Goal: Communication & Community: Connect with others

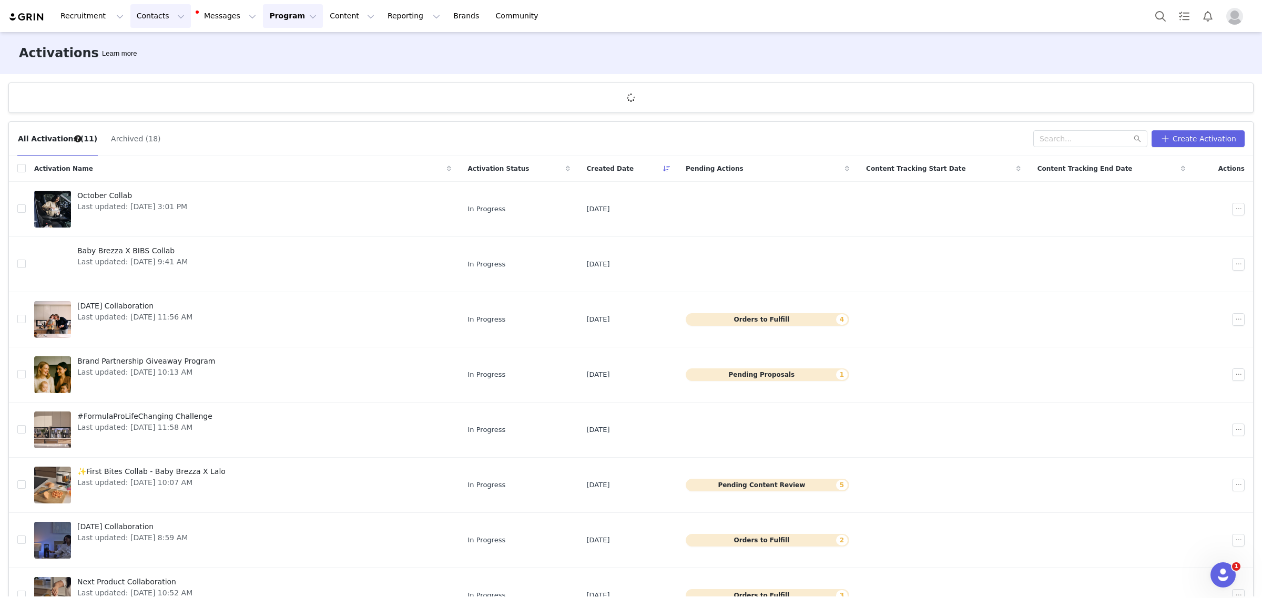
click at [153, 16] on button "Contacts Contacts" at bounding box center [160, 16] width 60 height 24
click at [156, 87] on p "Applicants" at bounding box center [148, 85] width 38 height 11
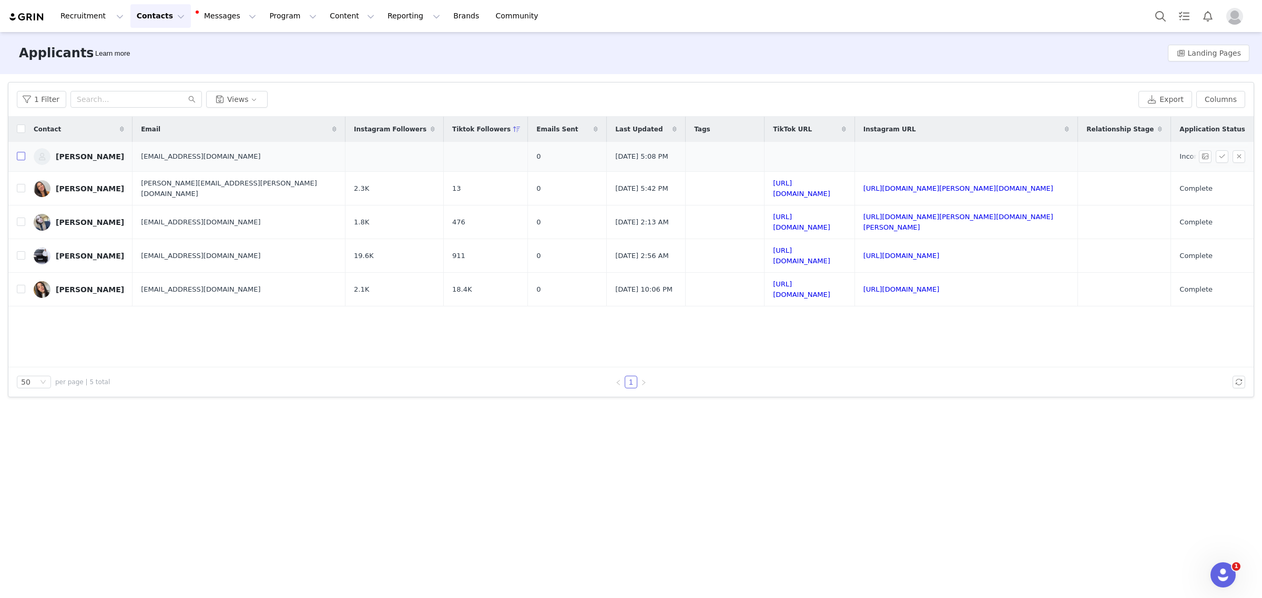
click at [22, 155] on input "checkbox" at bounding box center [21, 156] width 8 height 8
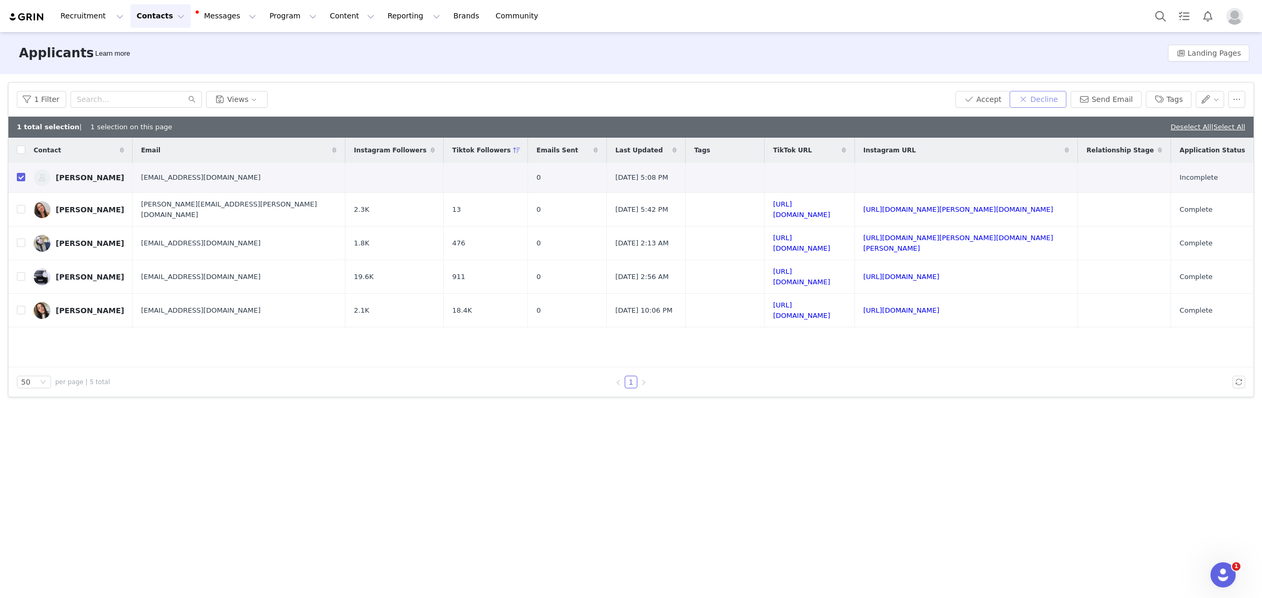
click at [1056, 94] on button "Decline" at bounding box center [1038, 99] width 57 height 17
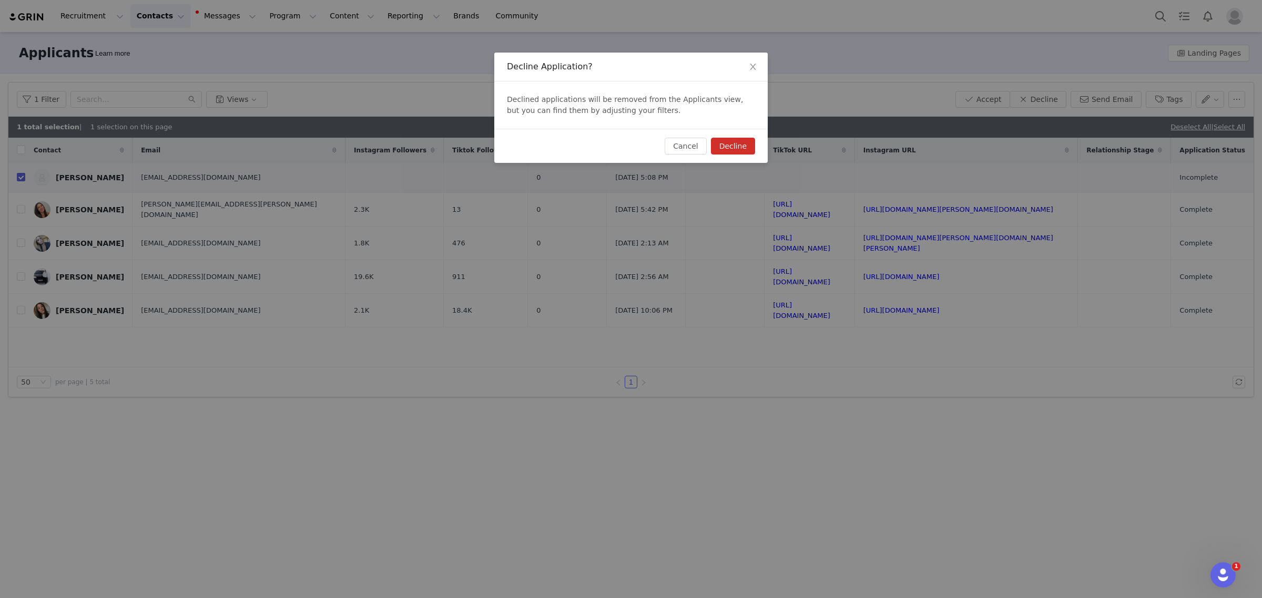
click at [748, 148] on button "Decline" at bounding box center [733, 146] width 44 height 17
checkbox input "false"
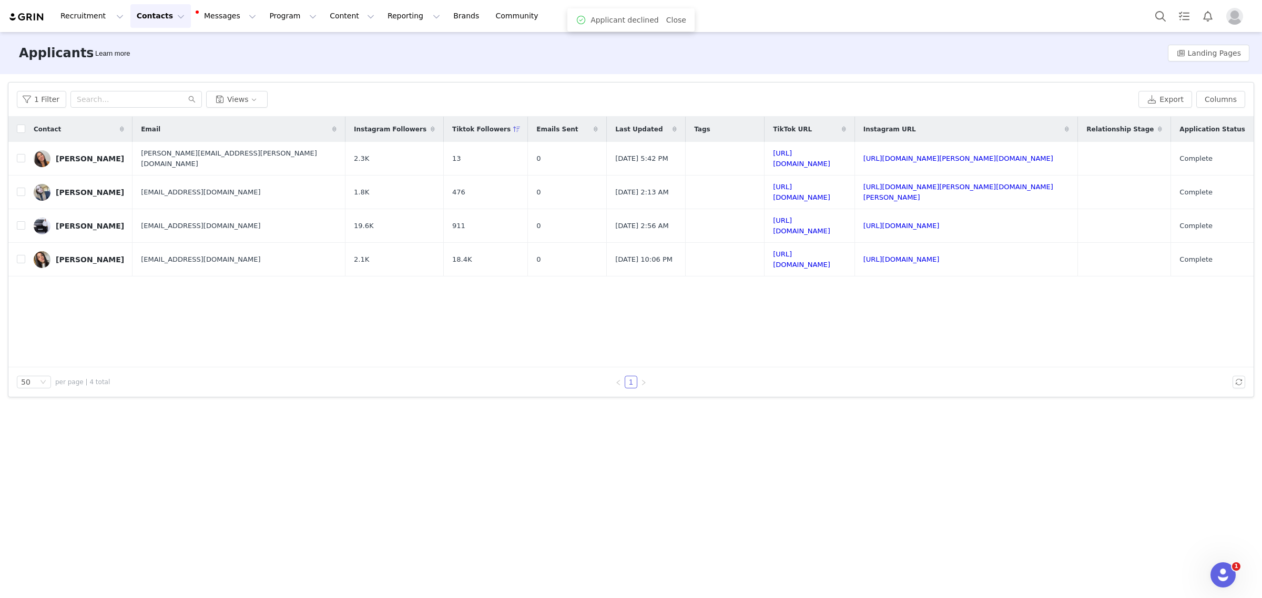
click at [253, 311] on div "Contact Email Instagram Followers Tiktok Followers Emails Sent Last Updated Tag…" at bounding box center [630, 242] width 1245 height 251
click at [22, 128] on input "checkbox" at bounding box center [21, 129] width 8 height 8
checkbox input "true"
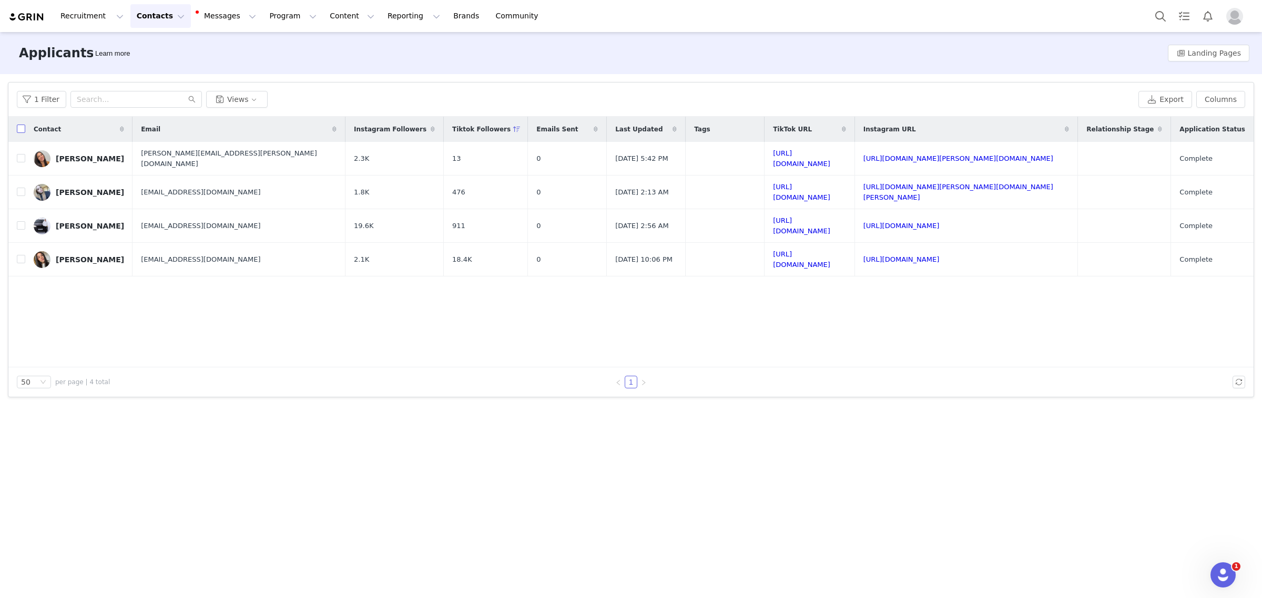
checkbox input "true"
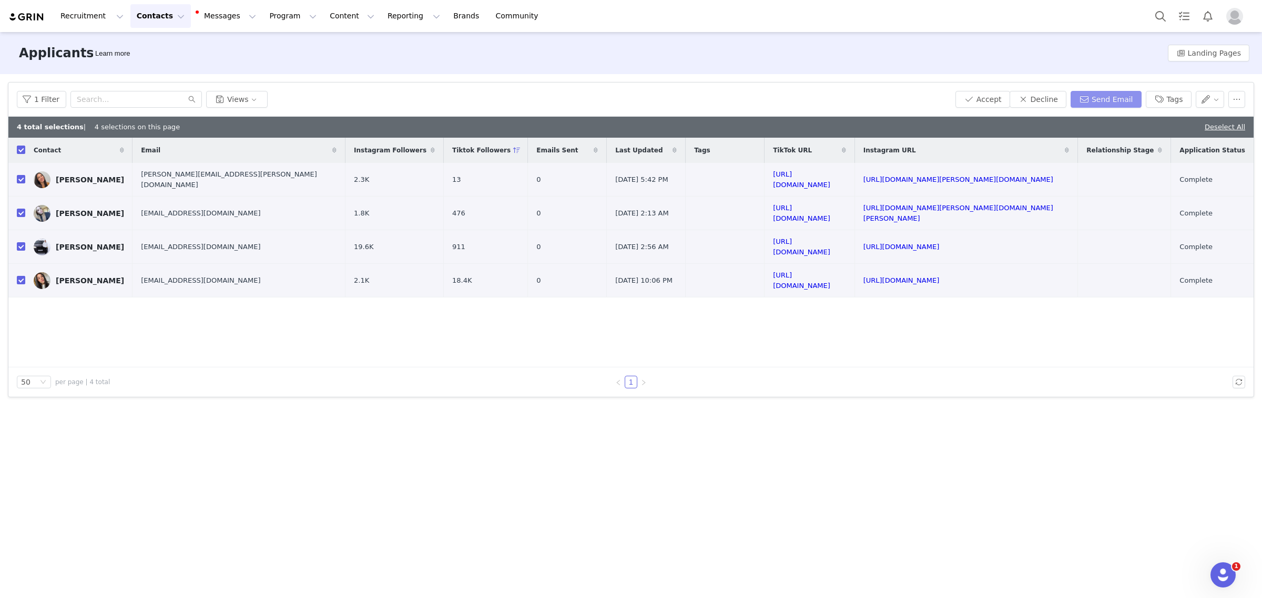
click at [1095, 100] on button "Send Email" at bounding box center [1106, 99] width 71 height 17
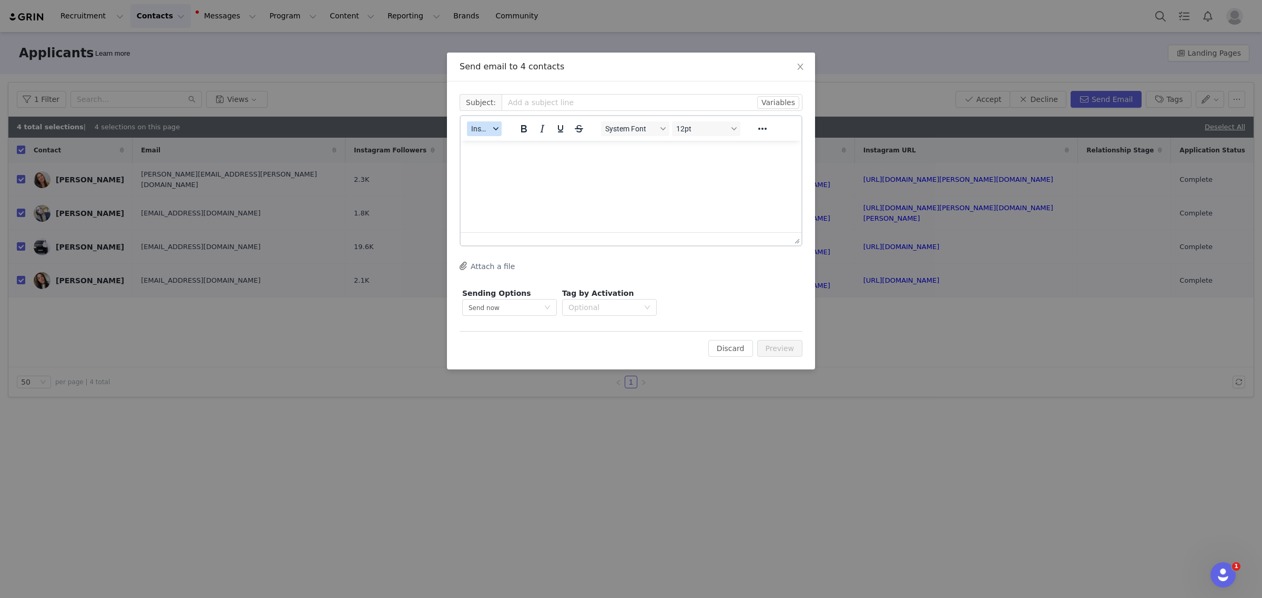
click at [496, 131] on button "Insert" at bounding box center [484, 128] width 35 height 15
click at [496, 141] on div "Insert Template" at bounding box center [522, 146] width 95 height 13
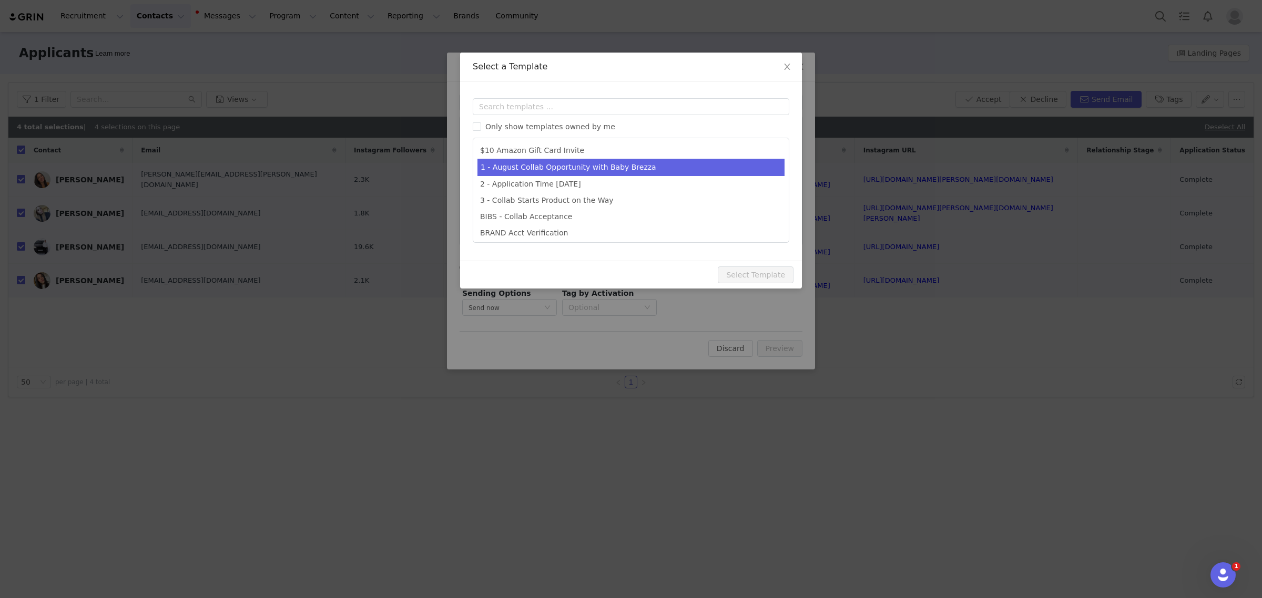
click at [546, 162] on li "1 - August Collab Opportunity with Baby Brezza" at bounding box center [631, 167] width 307 height 17
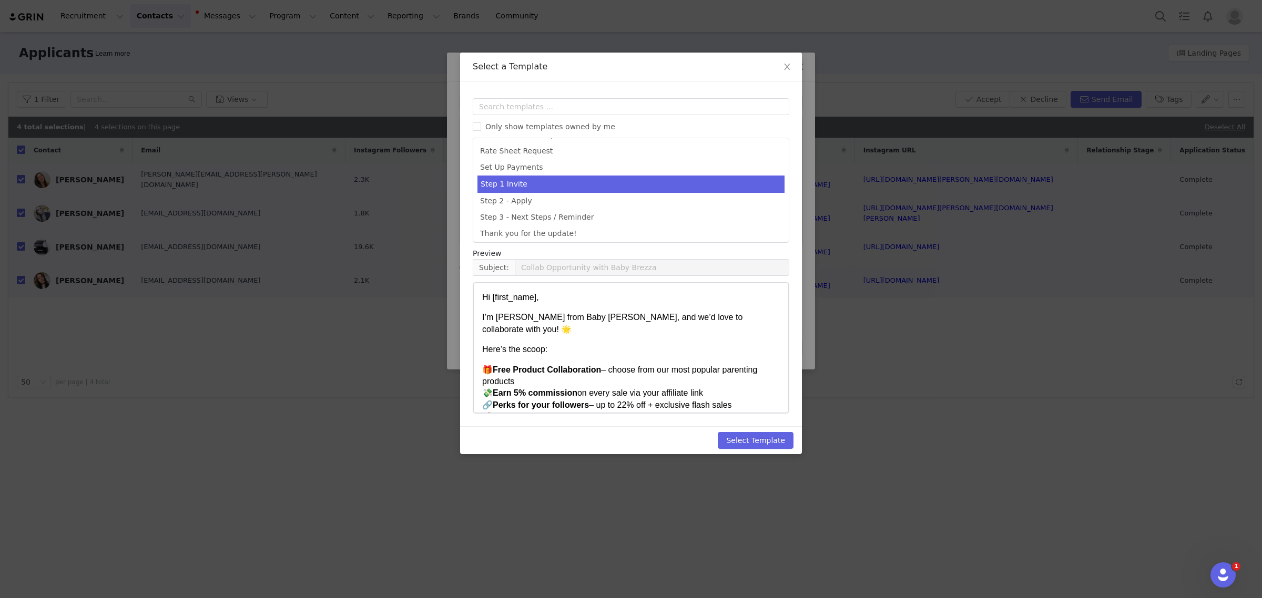
click at [511, 178] on li "Step 1 Invite" at bounding box center [631, 184] width 307 height 17
type input "Let’s Collab with Baby Brezza ✨"
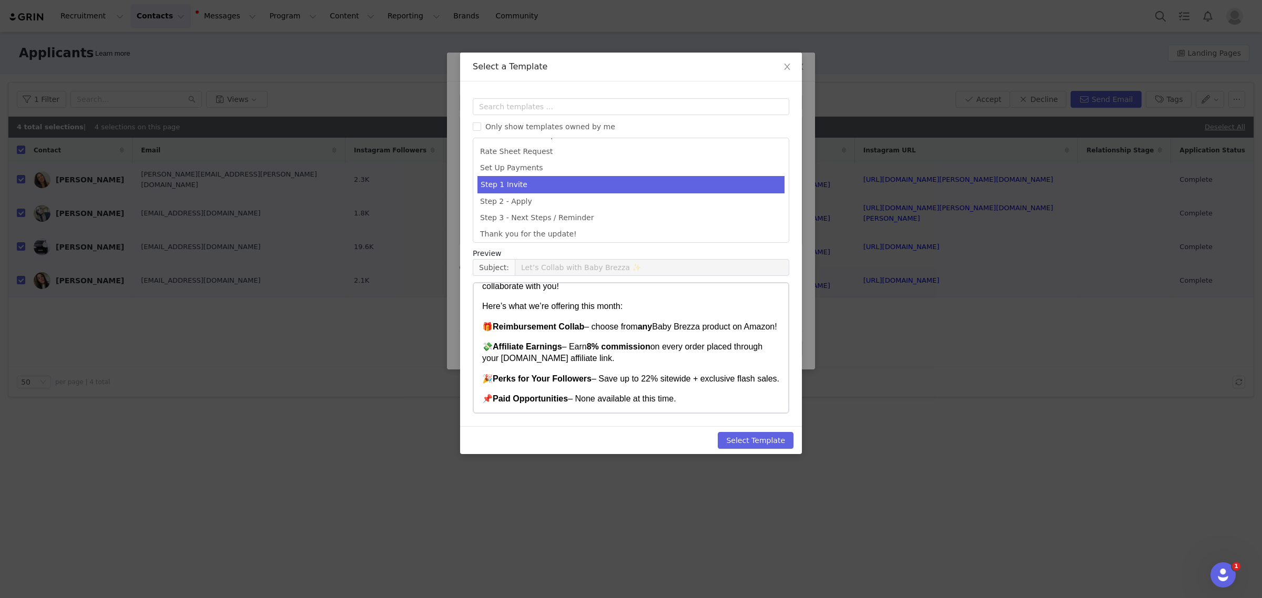
scroll to position [66, 0]
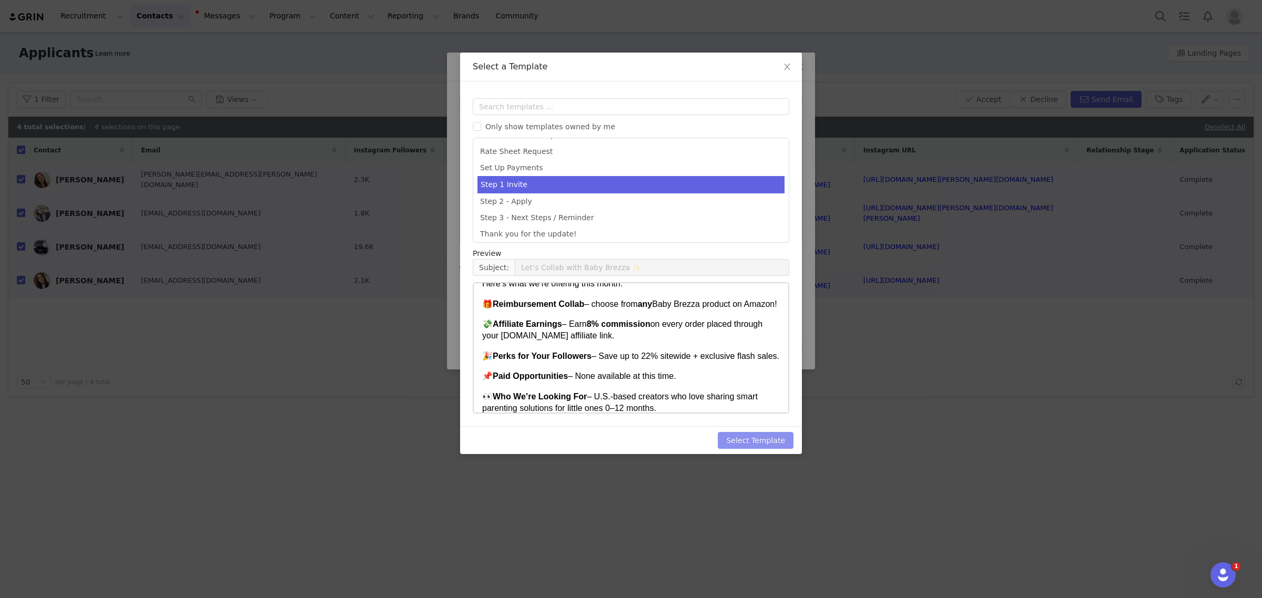
drag, startPoint x: 759, startPoint y: 440, endPoint x: 763, endPoint y: 435, distance: 6.0
click at [759, 440] on button "Select Template" at bounding box center [756, 440] width 76 height 17
type input "Let’s Collab with Baby Brezza ✨"
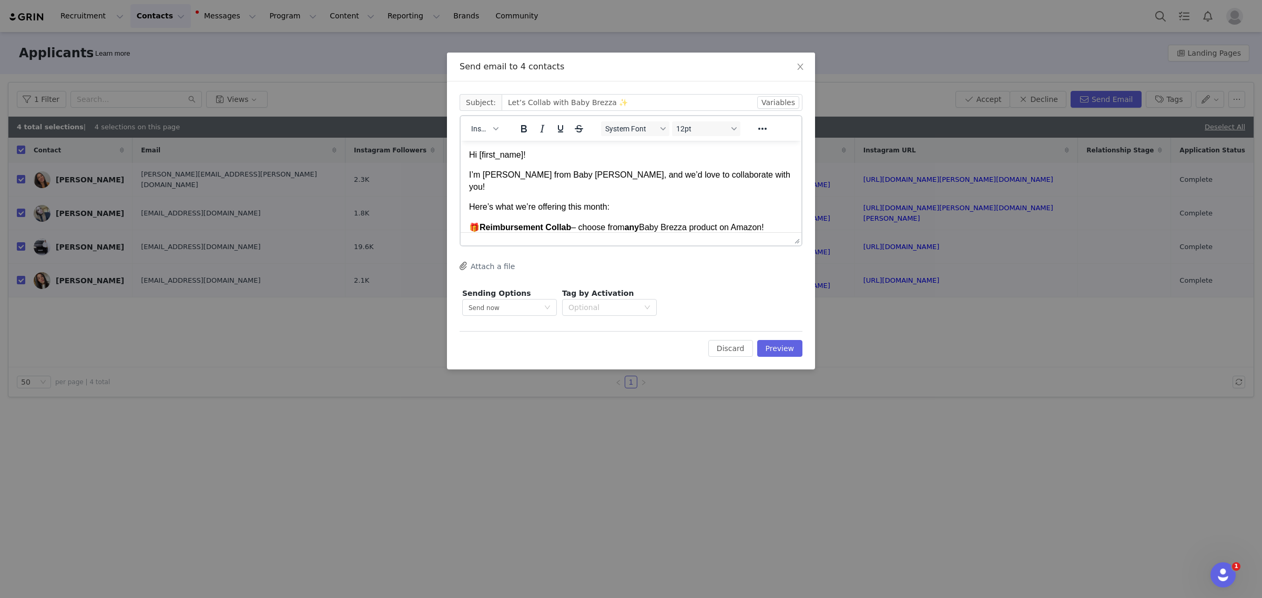
scroll to position [0, 0]
click at [789, 339] on div "Edit Discard Preview" at bounding box center [631, 344] width 343 height 26
click at [789, 343] on button "Preview" at bounding box center [780, 348] width 46 height 17
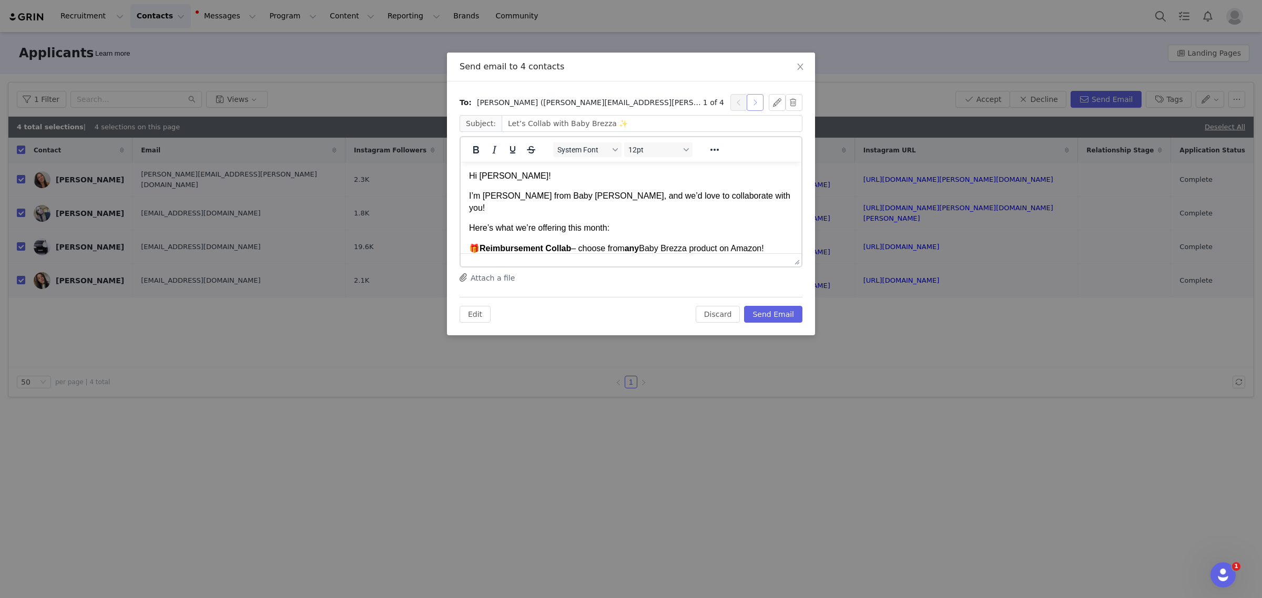
click at [758, 105] on button "button" at bounding box center [755, 102] width 17 height 17
click at [789, 316] on button "Send Email" at bounding box center [773, 314] width 58 height 17
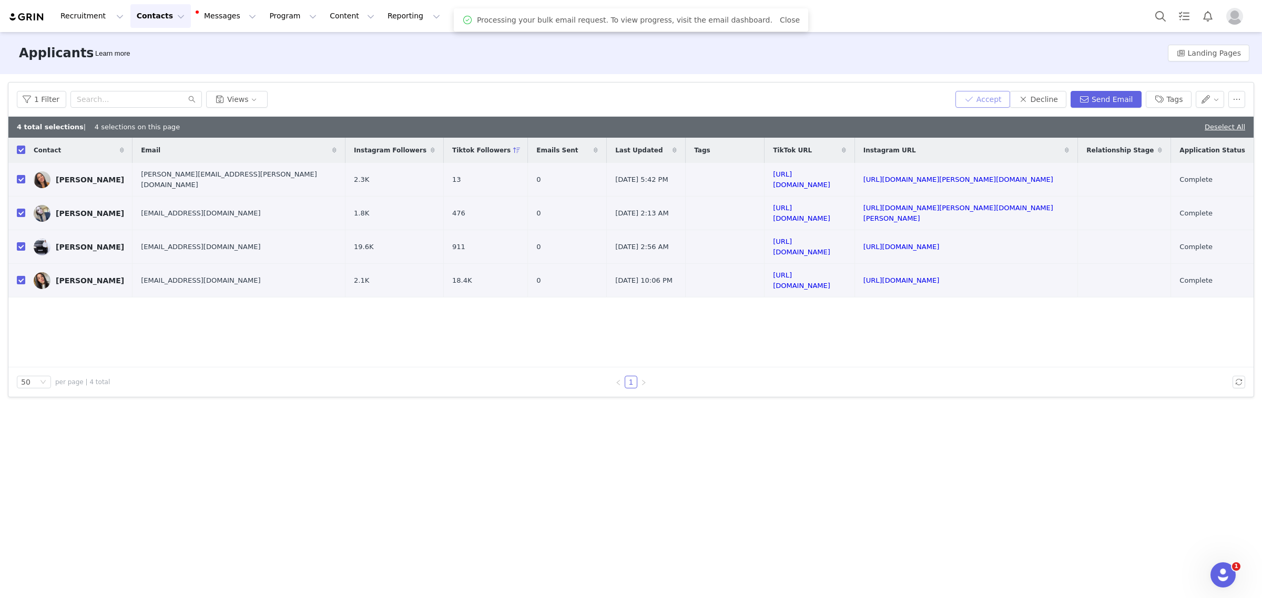
click at [1003, 103] on button "Accept" at bounding box center [983, 99] width 55 height 17
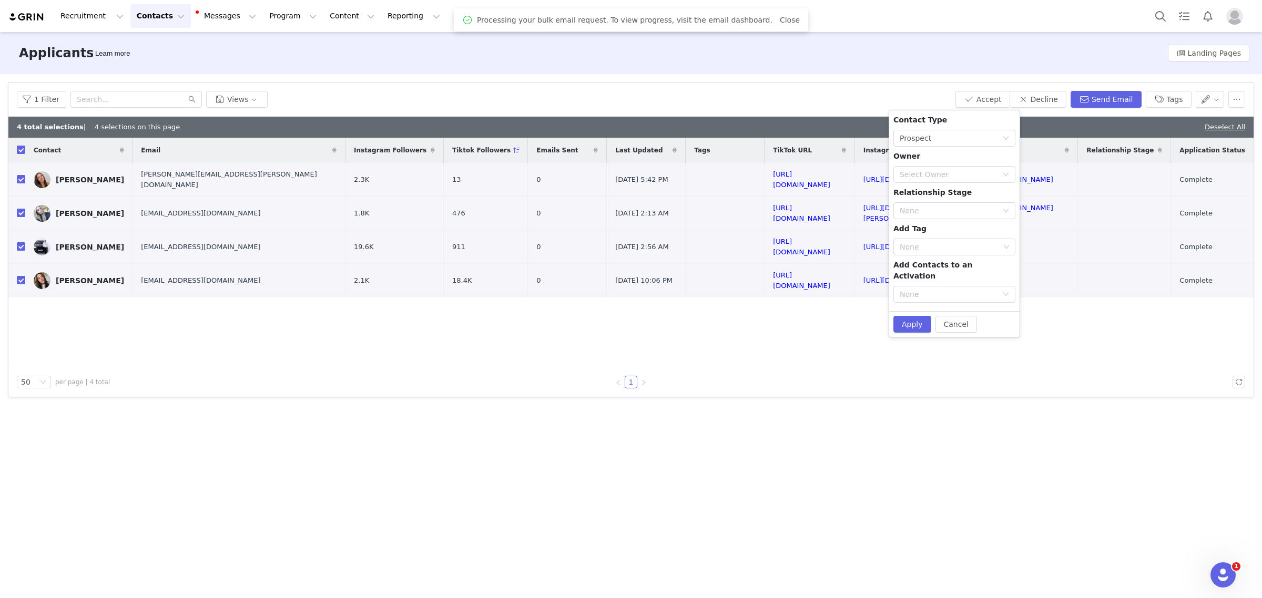
click at [911, 322] on div "Cancel Apply" at bounding box center [954, 324] width 130 height 26
click at [911, 317] on button "Apply" at bounding box center [913, 324] width 38 height 17
checkbox input "false"
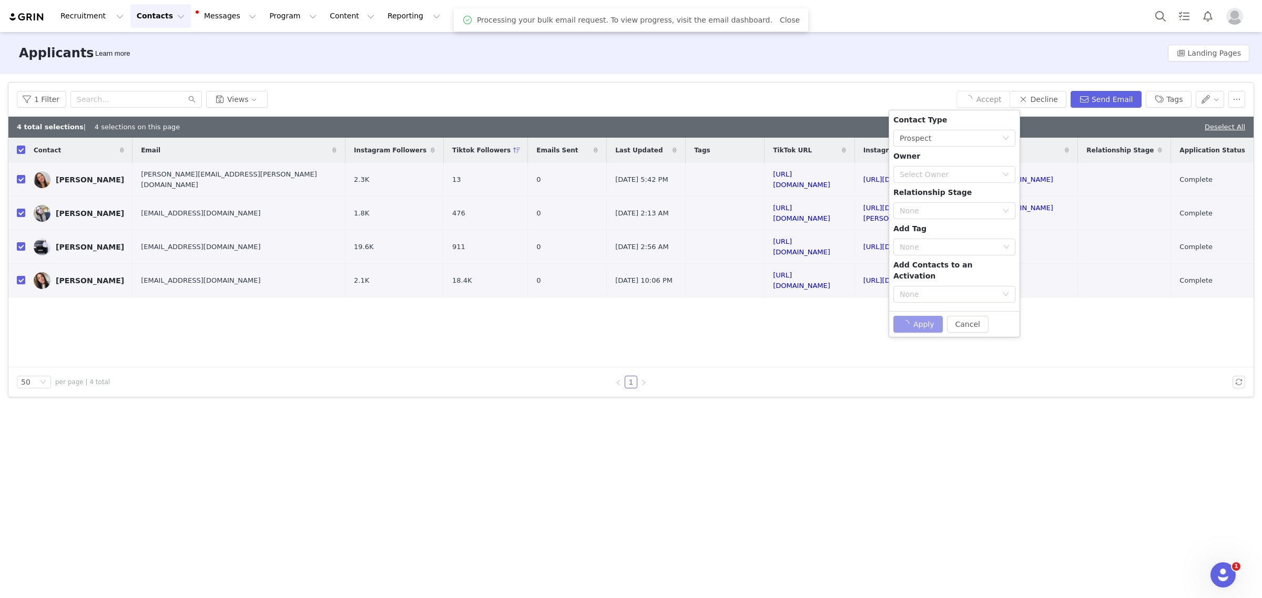
checkbox input "false"
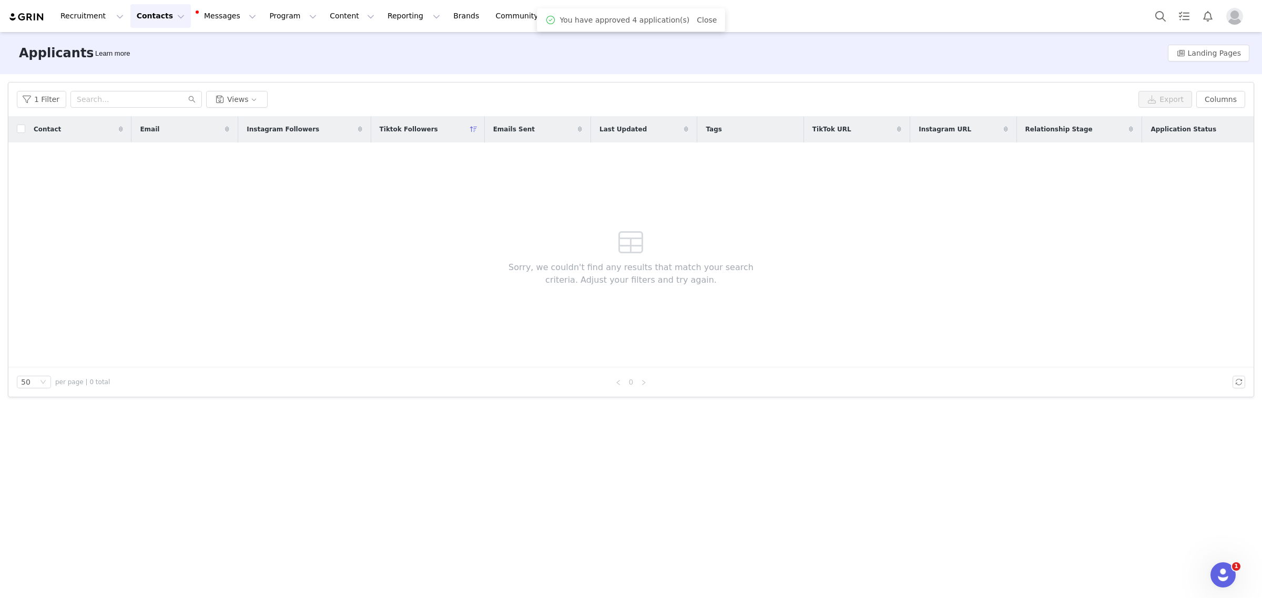
click at [136, 14] on button "Contacts Contacts" at bounding box center [160, 16] width 60 height 24
click at [153, 67] on p "Prospects" at bounding box center [146, 65] width 35 height 11
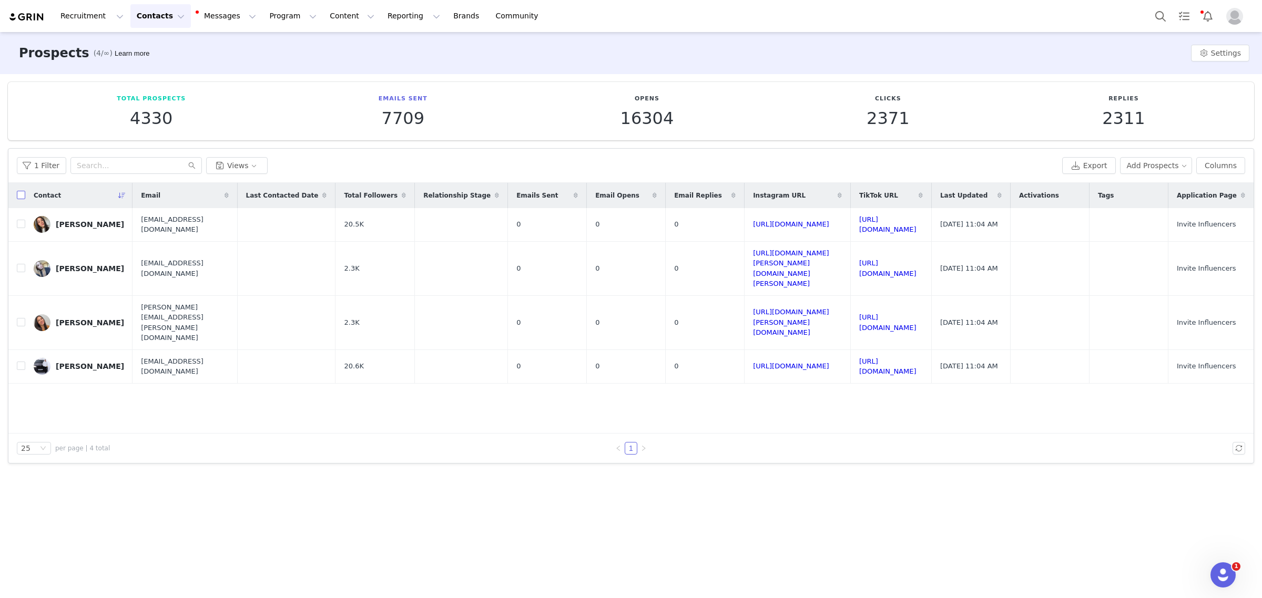
click at [19, 192] on input "checkbox" at bounding box center [21, 195] width 8 height 8
checkbox input "true"
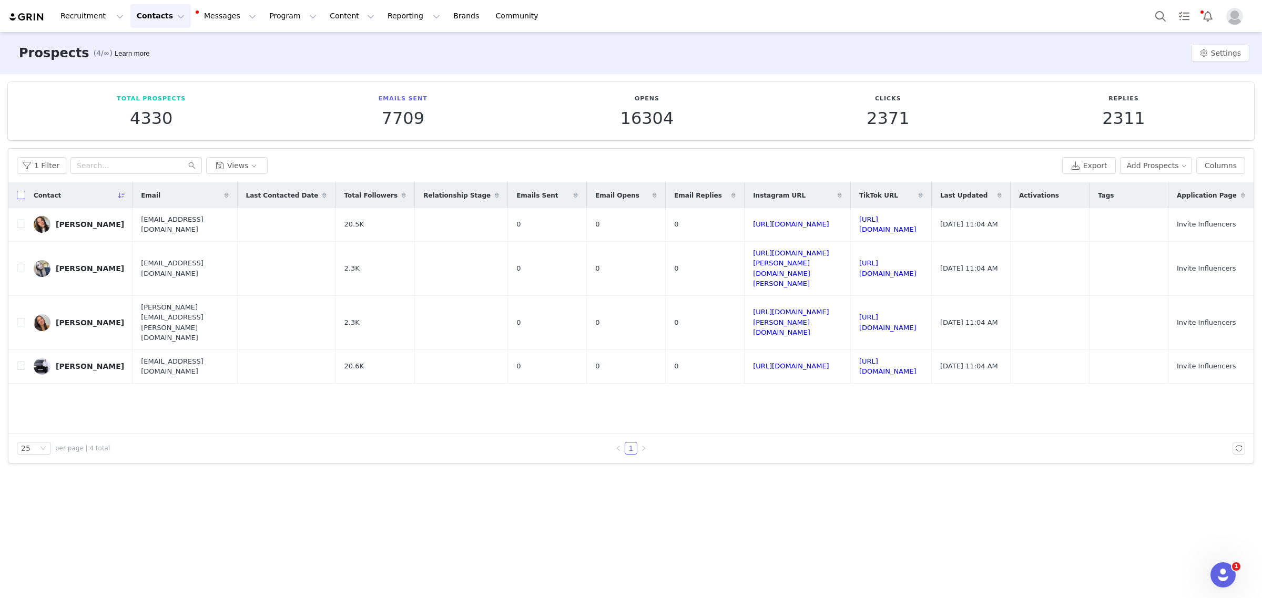
checkbox input "true"
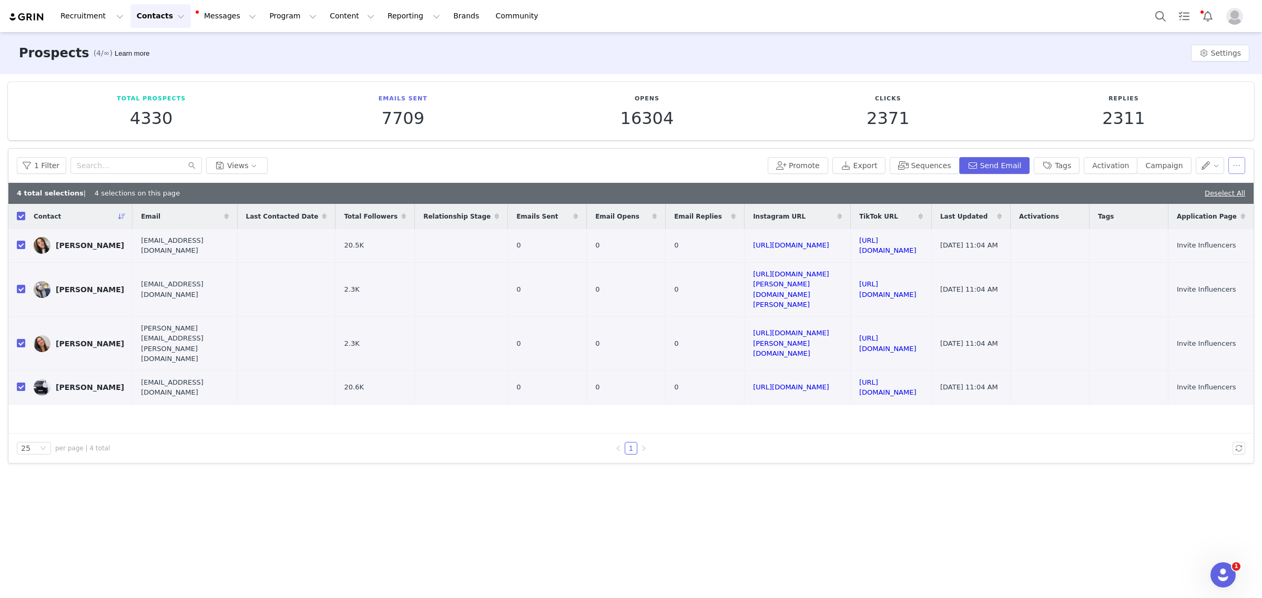
click at [1239, 163] on button "button" at bounding box center [1237, 165] width 17 height 17
click at [1204, 237] on span "Disqualify" at bounding box center [1198, 237] width 36 height 12
click at [1139, 201] on div "Search reasons" at bounding box center [1174, 204] width 98 height 11
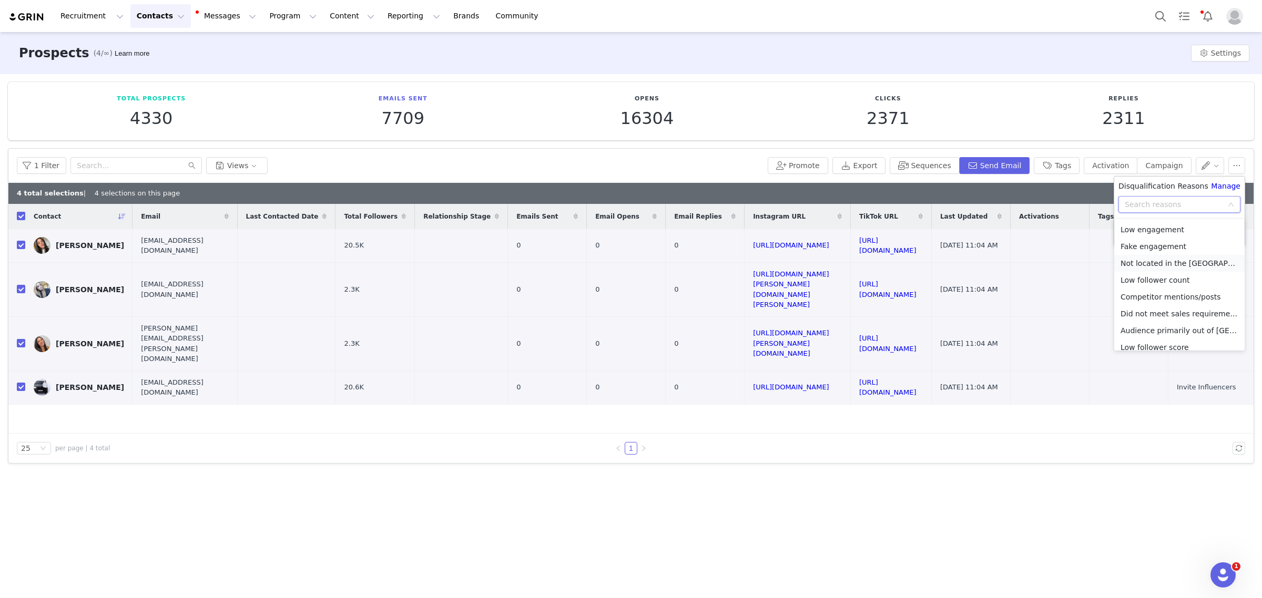
scroll to position [57, 0]
click at [1140, 327] on li "Difficult to work with" at bounding box center [1179, 324] width 130 height 17
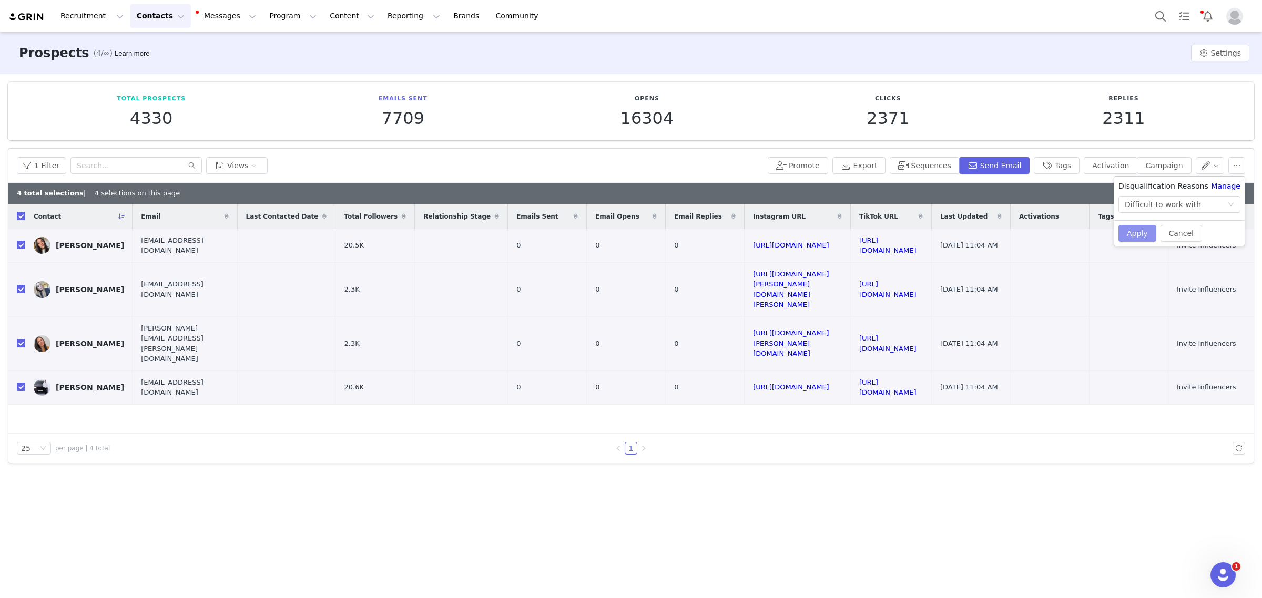
drag, startPoint x: 1131, startPoint y: 231, endPoint x: 1124, endPoint y: 226, distance: 8.2
click at [1129, 230] on button "Apply" at bounding box center [1138, 233] width 38 height 17
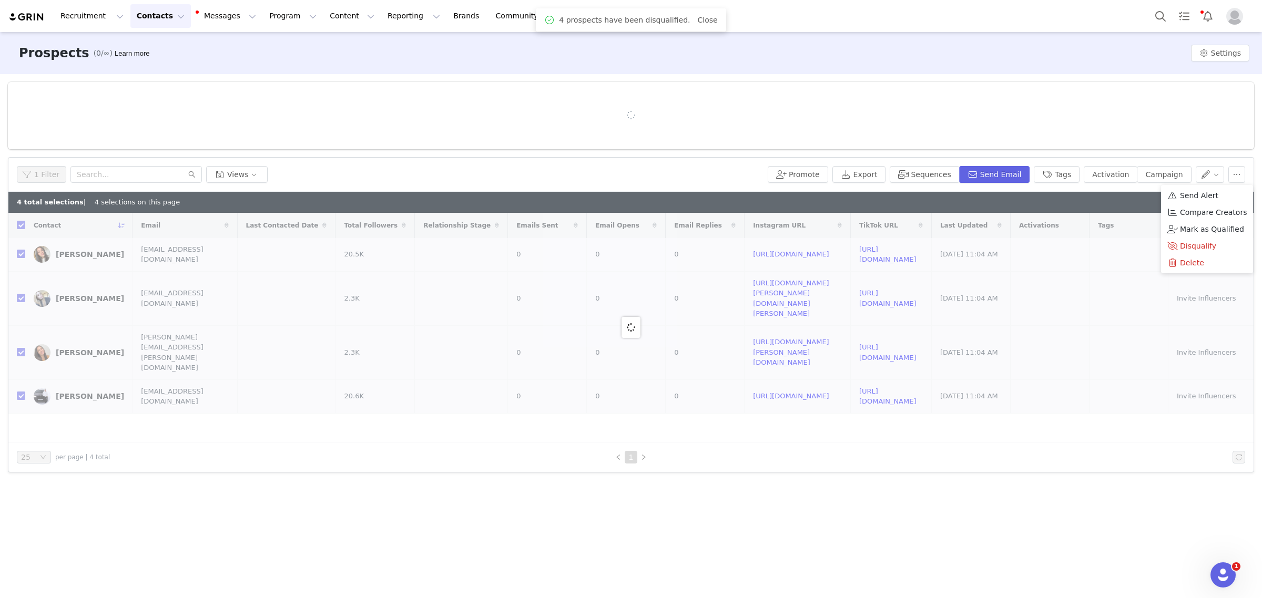
checkbox input "false"
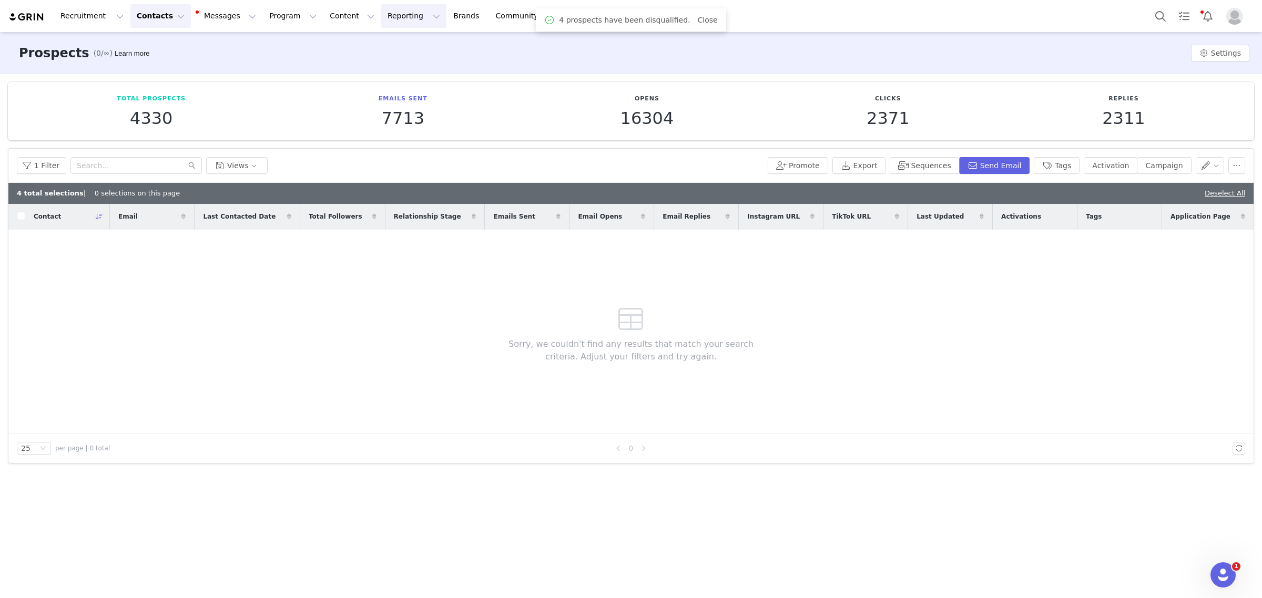
click at [381, 19] on button "Reporting Reporting" at bounding box center [413, 16] width 65 height 24
click at [371, 41] on p "Dashboard" at bounding box center [371, 46] width 40 height 11
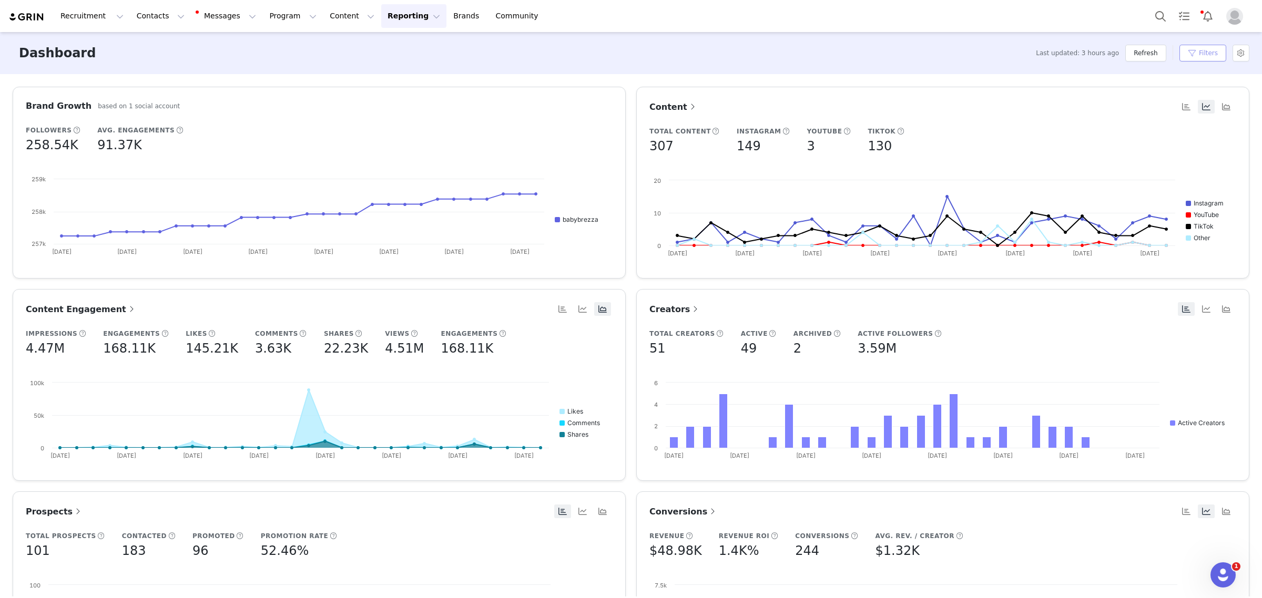
click at [1192, 48] on button "Filters" at bounding box center [1203, 53] width 47 height 17
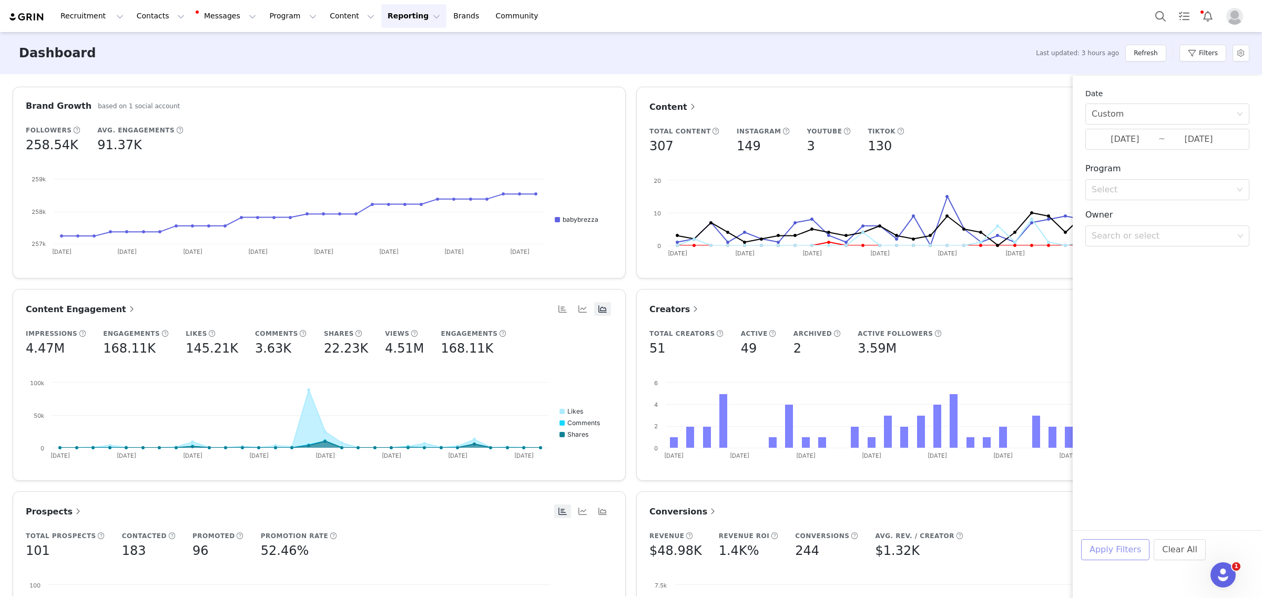
click at [1100, 556] on button "Apply Filters" at bounding box center [1115, 550] width 68 height 21
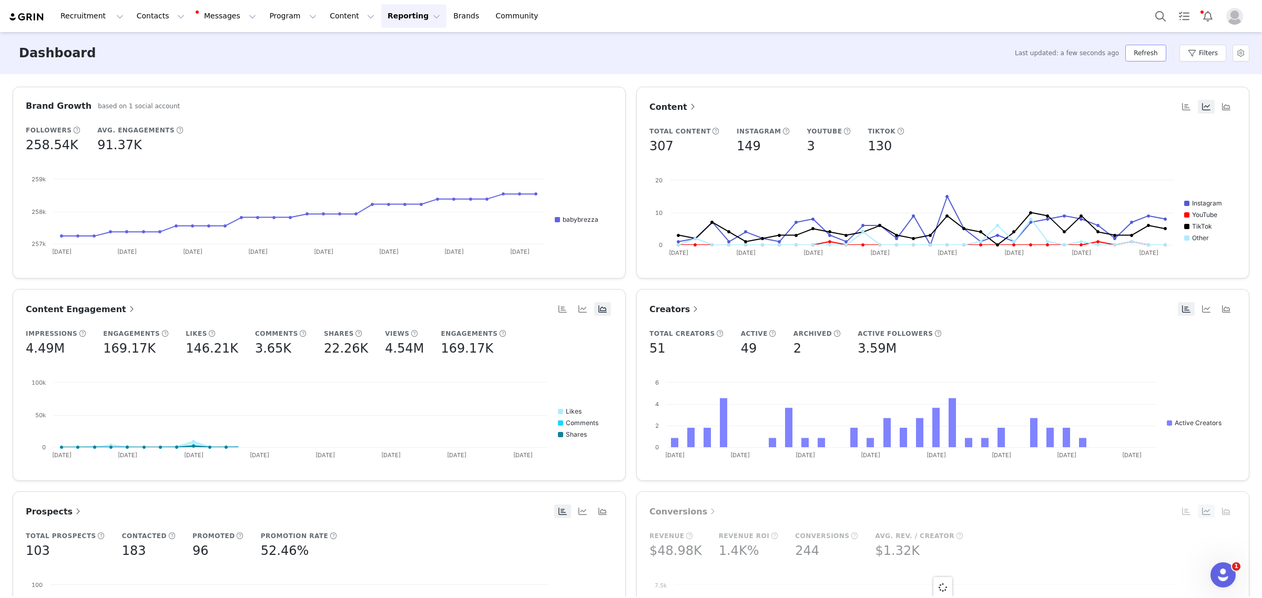
click at [1156, 59] on button "Refresh" at bounding box center [1145, 53] width 40 height 17
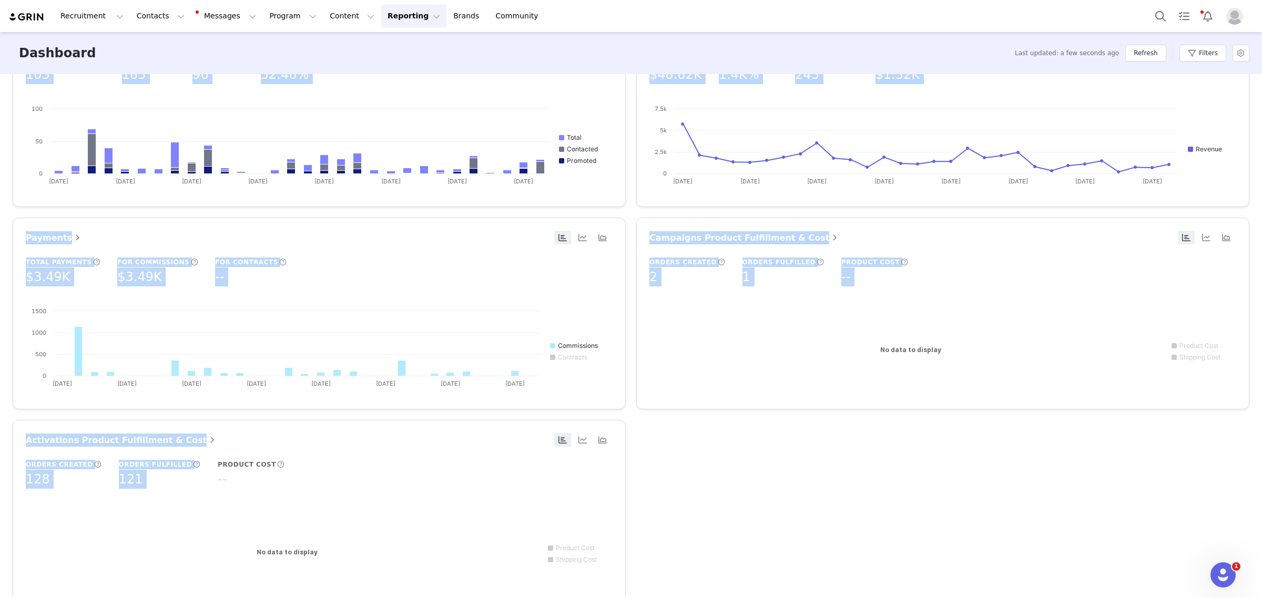
scroll to position [514, 0]
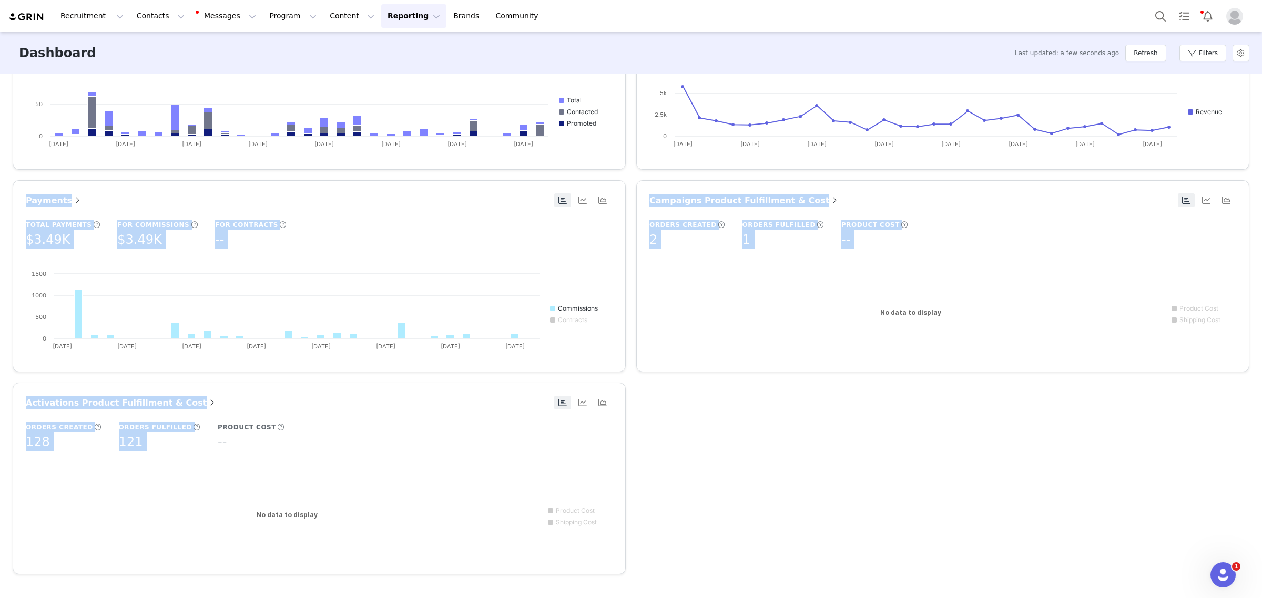
drag, startPoint x: 640, startPoint y: 102, endPoint x: 177, endPoint y: 438, distance: 571.9
click at [177, 438] on div "Brand Growth based on 1 social account Followers 258.54K Avg. Engagements 91.37…" at bounding box center [630, 79] width 1247 height 1012
copy div "Content Total Content 307 Instagram 149 YouTube 3 TikTok 130 Created with Highc…"
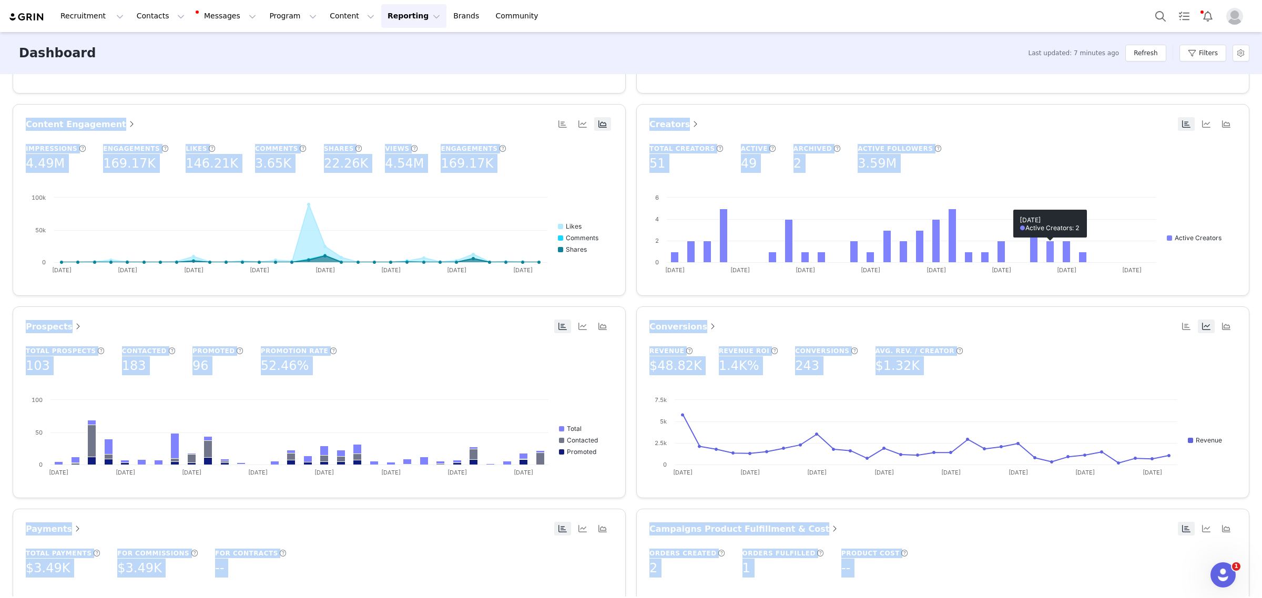
scroll to position [0, 0]
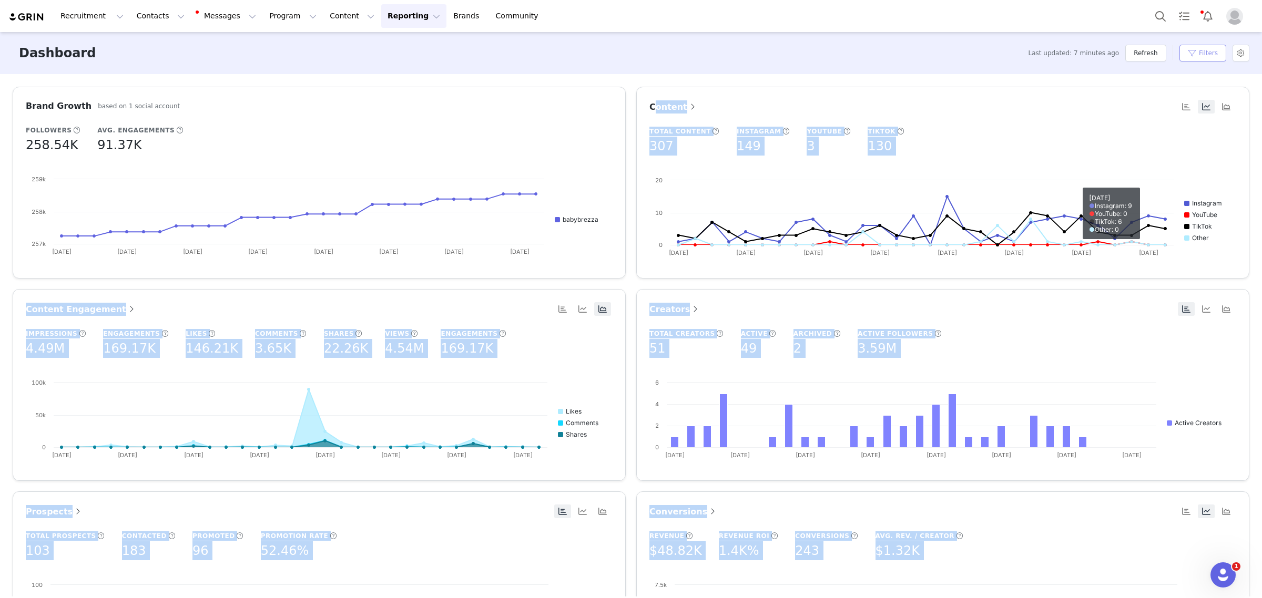
click at [1205, 51] on button "Filters" at bounding box center [1203, 53] width 47 height 17
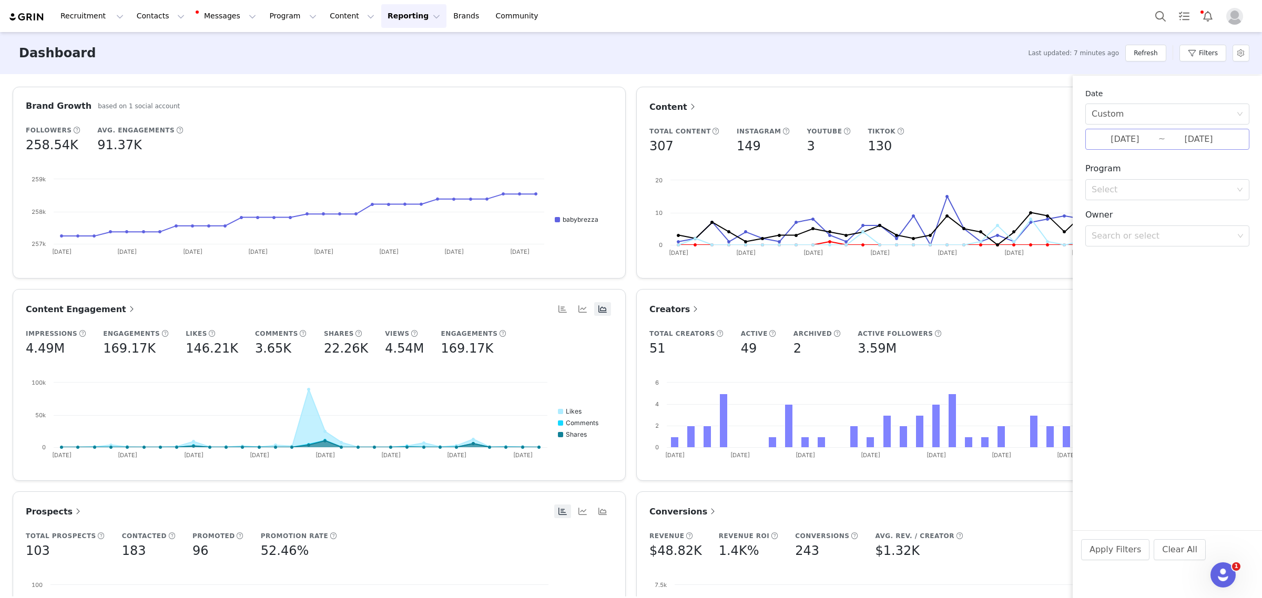
click at [1168, 138] on input "09/30/2025" at bounding box center [1198, 140] width 67 height 14
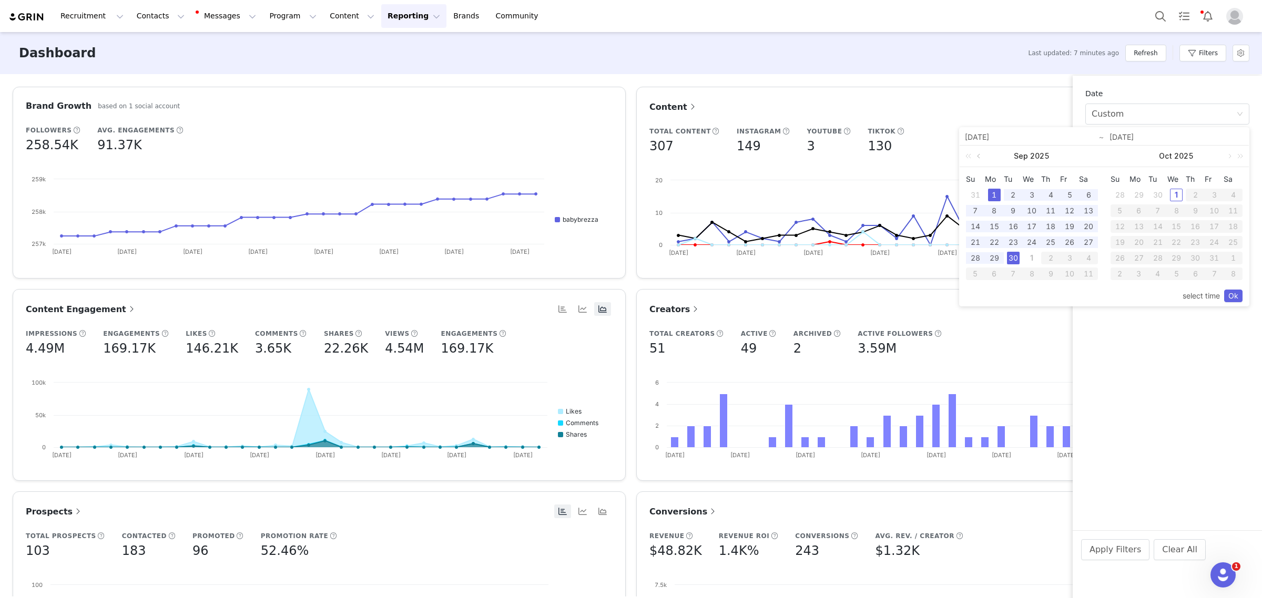
click at [980, 158] on link at bounding box center [979, 156] width 9 height 21
click at [1067, 196] on div "1" at bounding box center [1069, 195] width 13 height 13
click at [977, 274] on div "31" at bounding box center [975, 274] width 13 height 13
type input "08/01/2025"
type input "08/31/2025"
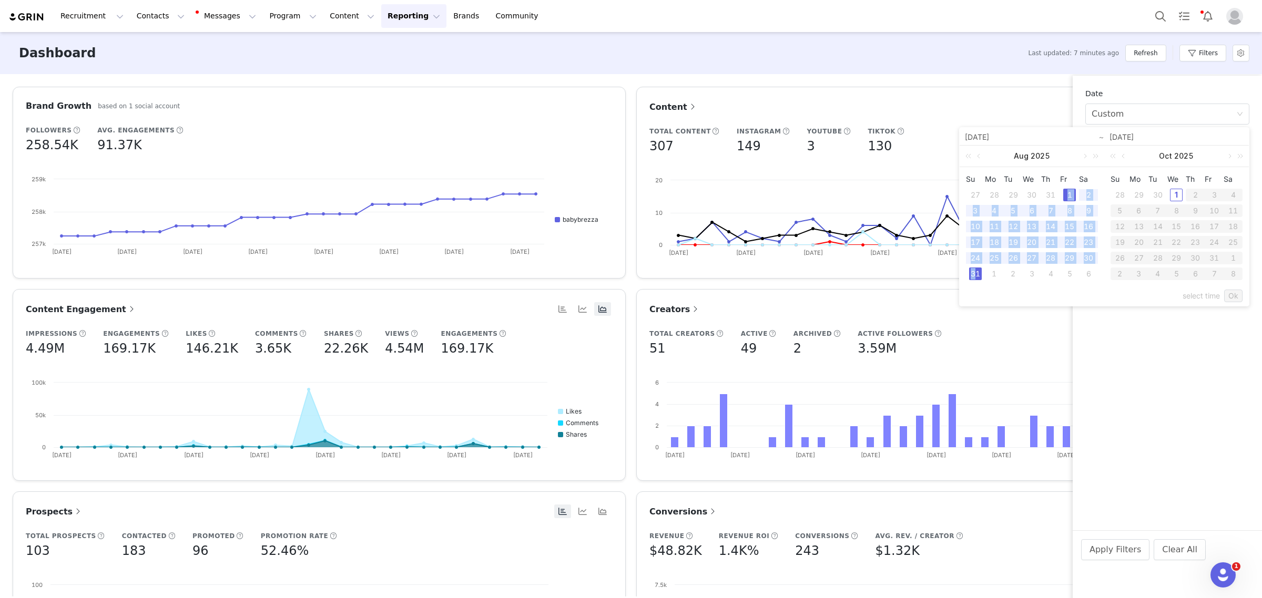
type input "08/01/2025"
type input "08/31/2025"
click at [1237, 298] on link "Ok" at bounding box center [1233, 296] width 18 height 13
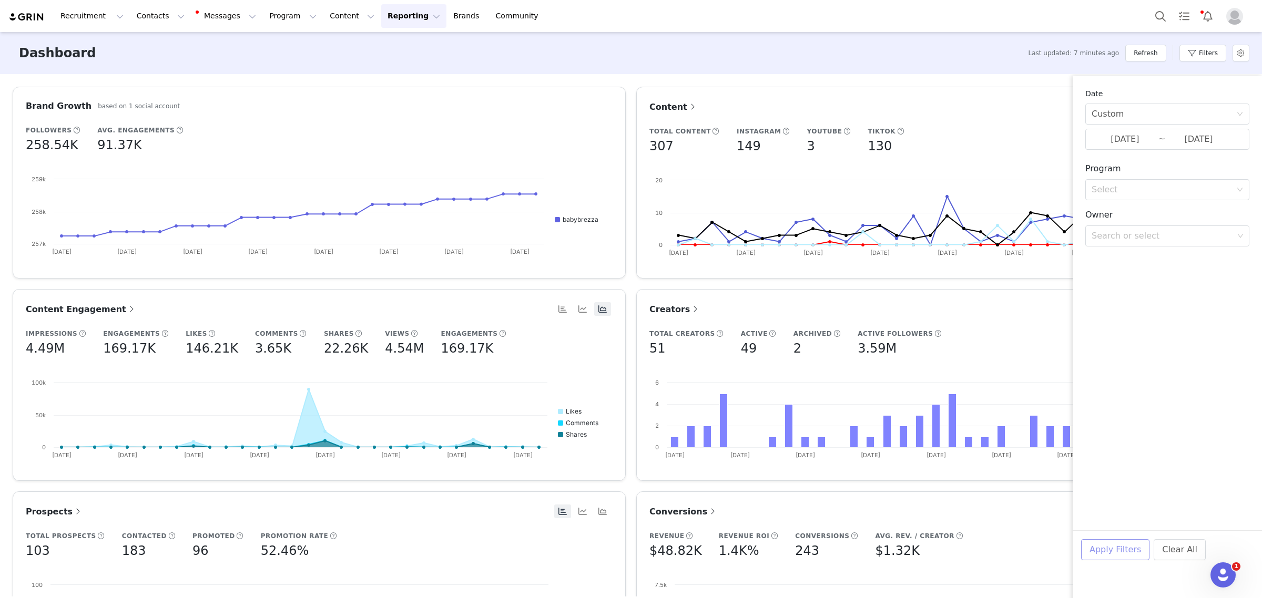
click at [1106, 550] on button "Apply Filters" at bounding box center [1115, 550] width 68 height 21
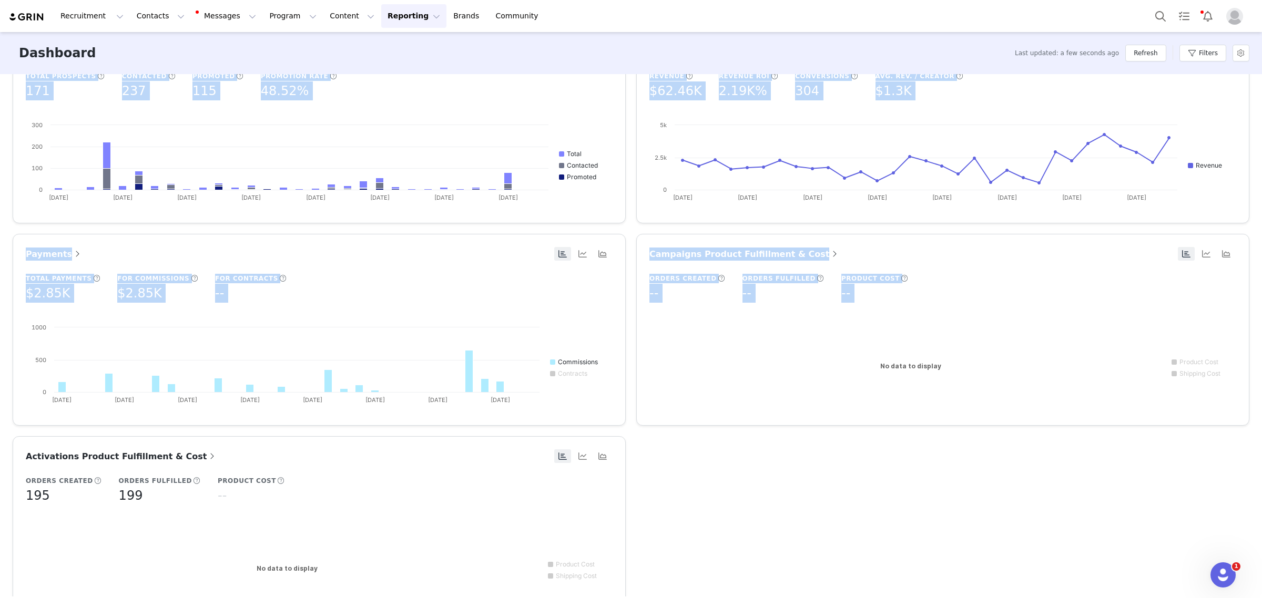
scroll to position [514, 0]
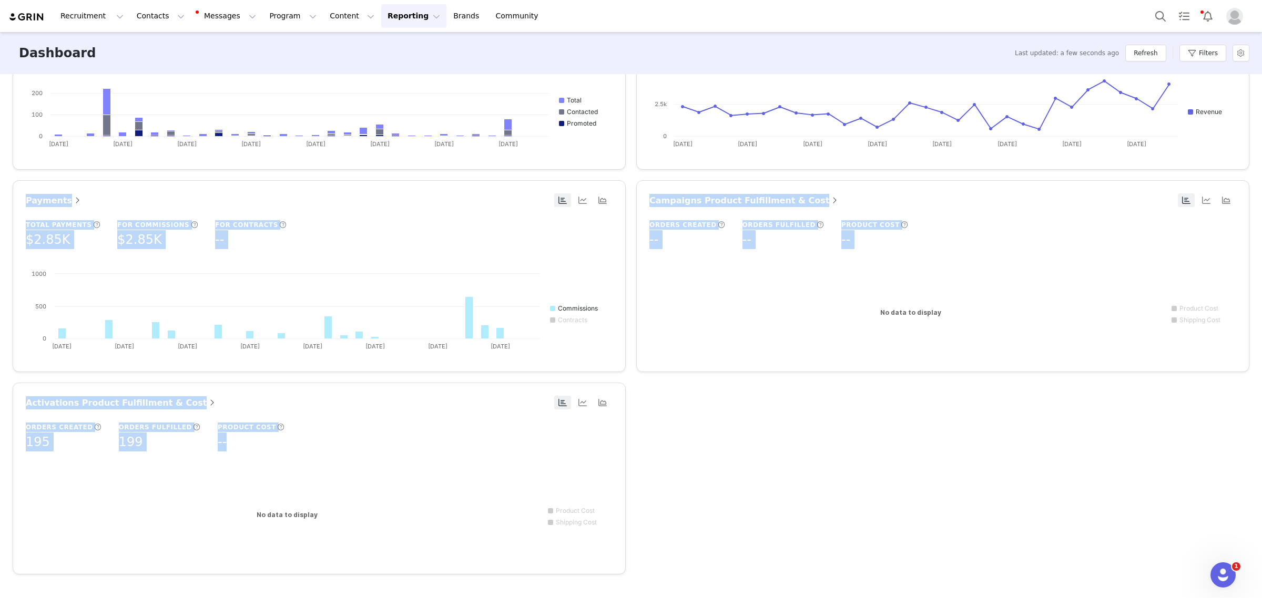
drag, startPoint x: 634, startPoint y: 108, endPoint x: 322, endPoint y: 434, distance: 451.9
click at [322, 434] on div "Brand Growth based on 1 social account Followers 257.24K Avg. Engagements 6.62K…" at bounding box center [630, 79] width 1247 height 1012
copy div "Content Total Content 272 Instagram 114 YouTube 1 TikTok 156 Created with Highc…"
click at [1195, 56] on button "Filters" at bounding box center [1203, 53] width 47 height 17
click at [1181, 114] on div "Custom" at bounding box center [1164, 114] width 145 height 20
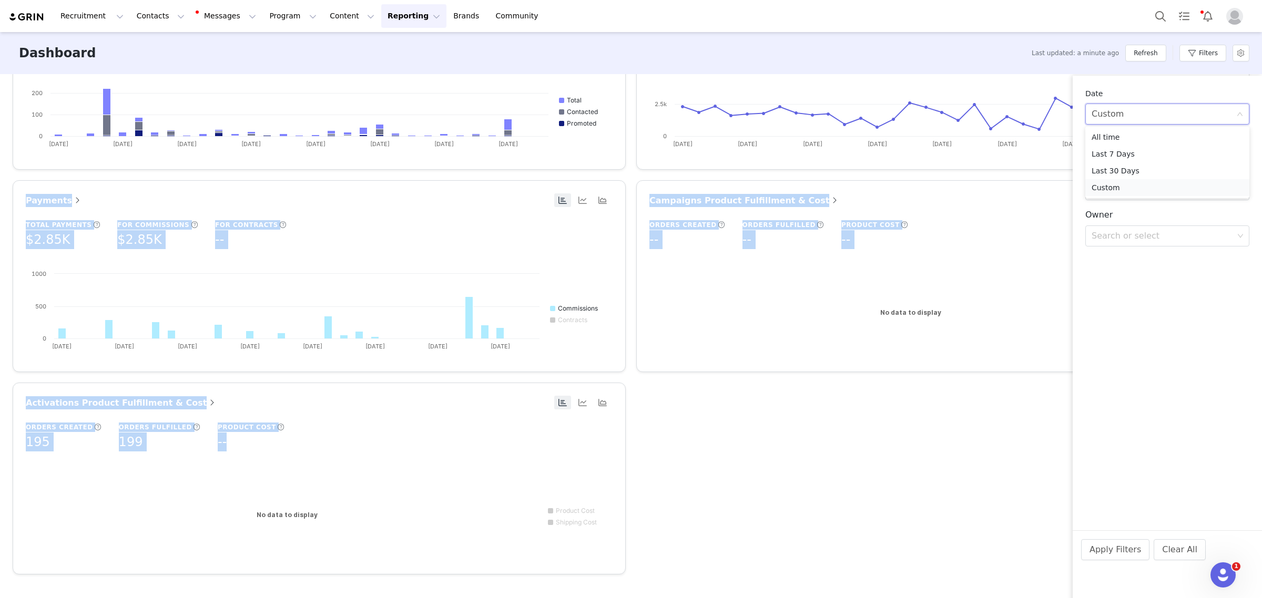
click at [1137, 187] on li "Custom" at bounding box center [1167, 187] width 164 height 17
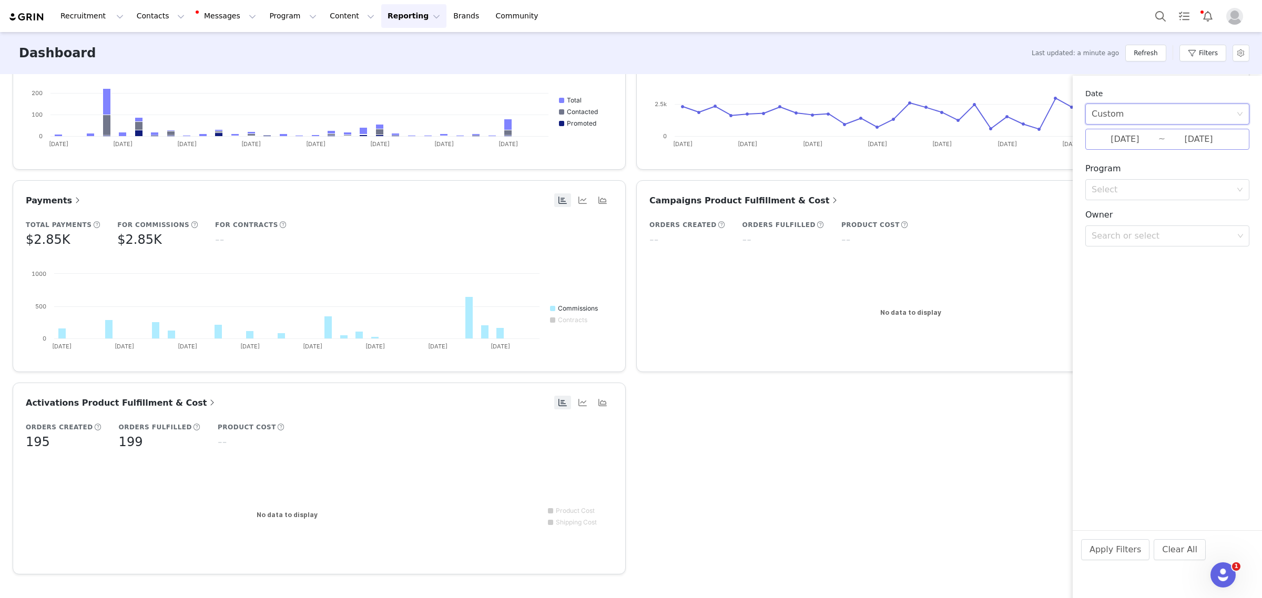
click at [1124, 145] on input "08/01/2025" at bounding box center [1125, 140] width 67 height 14
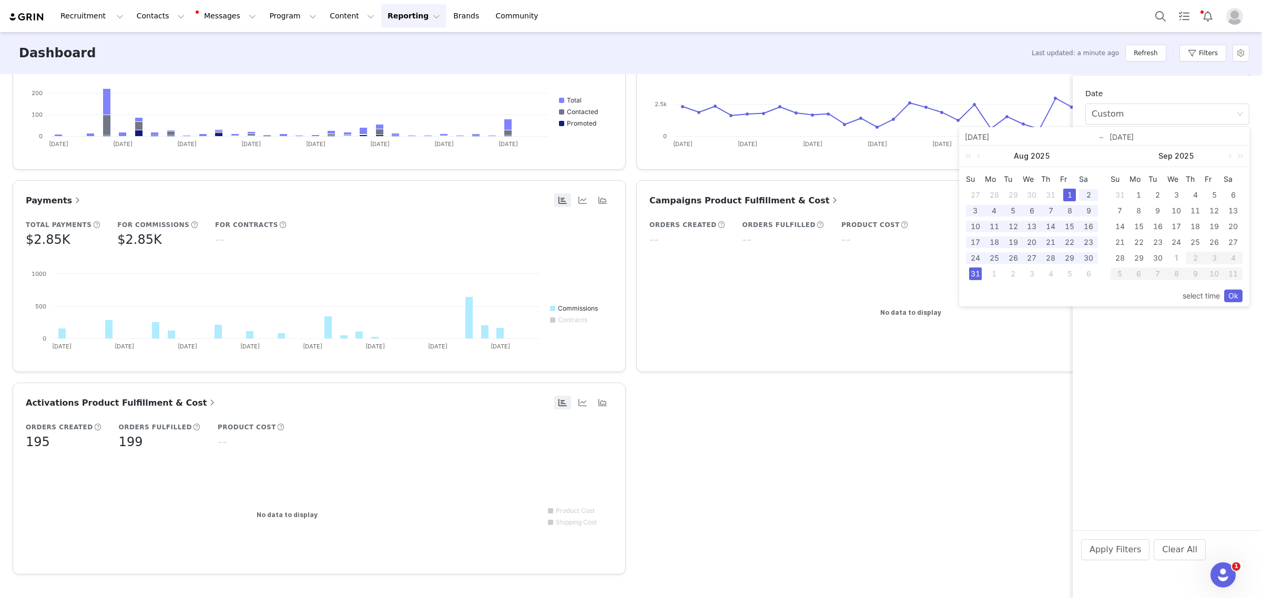
drag, startPoint x: 973, startPoint y: 138, endPoint x: 956, endPoint y: 138, distance: 17.4
click at [956, 138] on body "Recruitment Recruitment Creator Search Curated Lists Landing Pages Web Extensio…" at bounding box center [631, 299] width 1262 height 598
type input "01/01/2025"
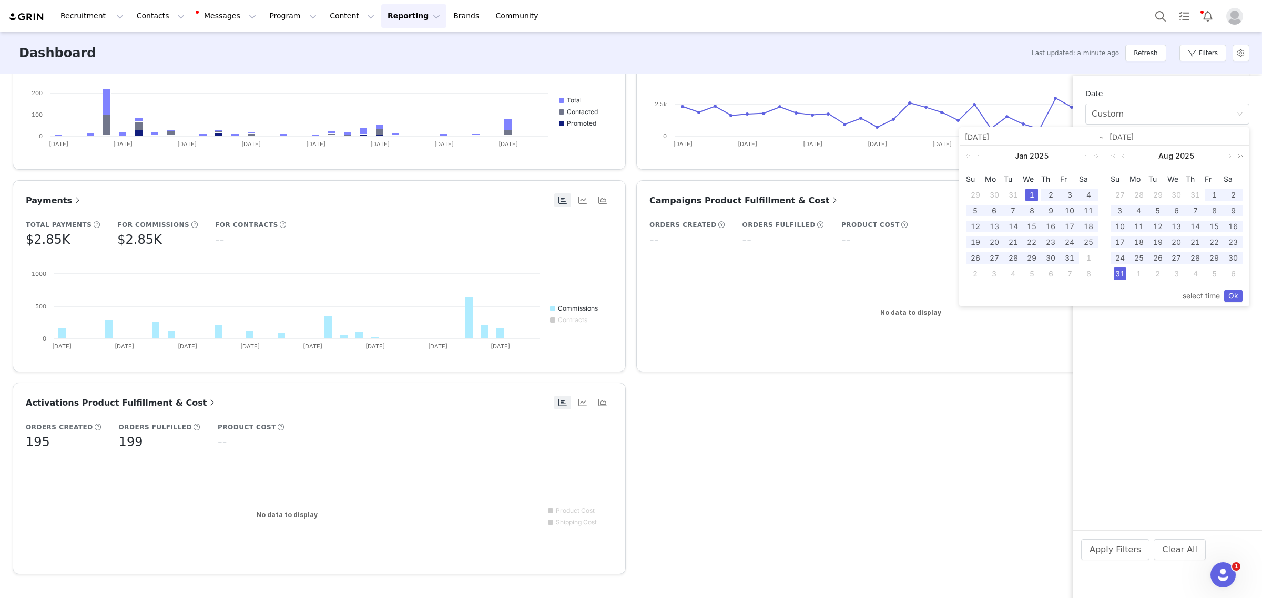
click at [1232, 157] on link at bounding box center [1239, 156] width 14 height 21
click at [1121, 155] on link at bounding box center [1124, 156] width 9 height 21
click at [1112, 155] on link at bounding box center [1115, 156] width 14 height 21
click at [1193, 258] on div "31" at bounding box center [1195, 258] width 13 height 13
click at [1032, 195] on div "1" at bounding box center [1032, 195] width 13 height 13
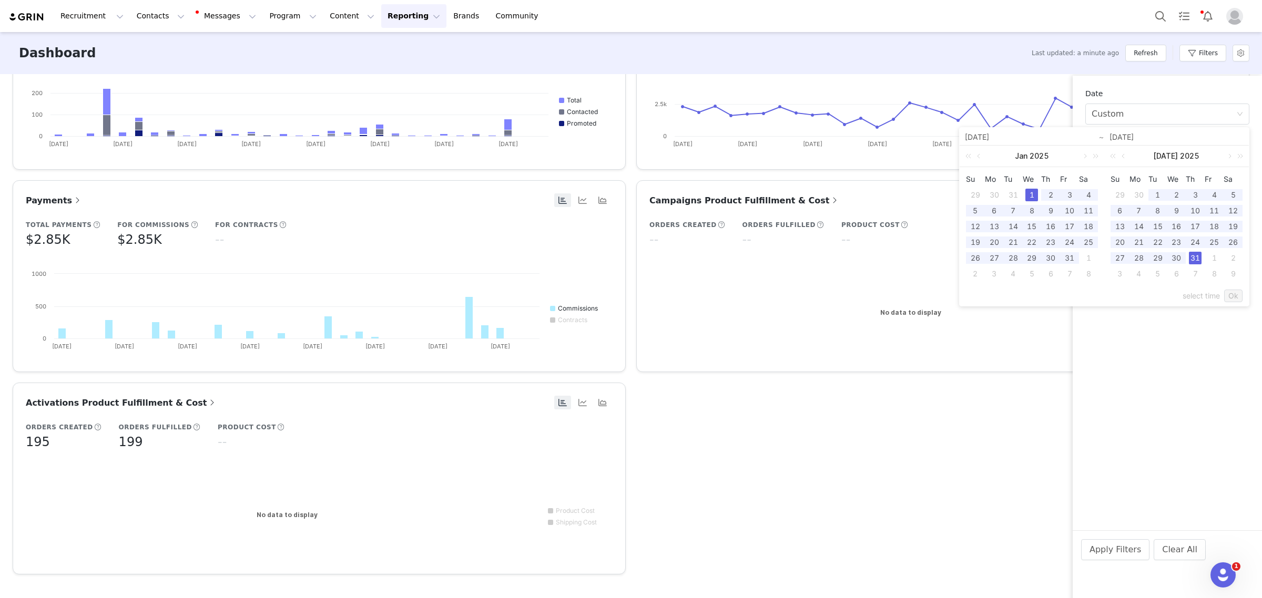
type input "07/31/2025"
click at [1231, 158] on link at bounding box center [1228, 156] width 9 height 21
click at [1230, 159] on link at bounding box center [1228, 156] width 9 height 21
click at [1161, 255] on div "30" at bounding box center [1158, 258] width 13 height 13
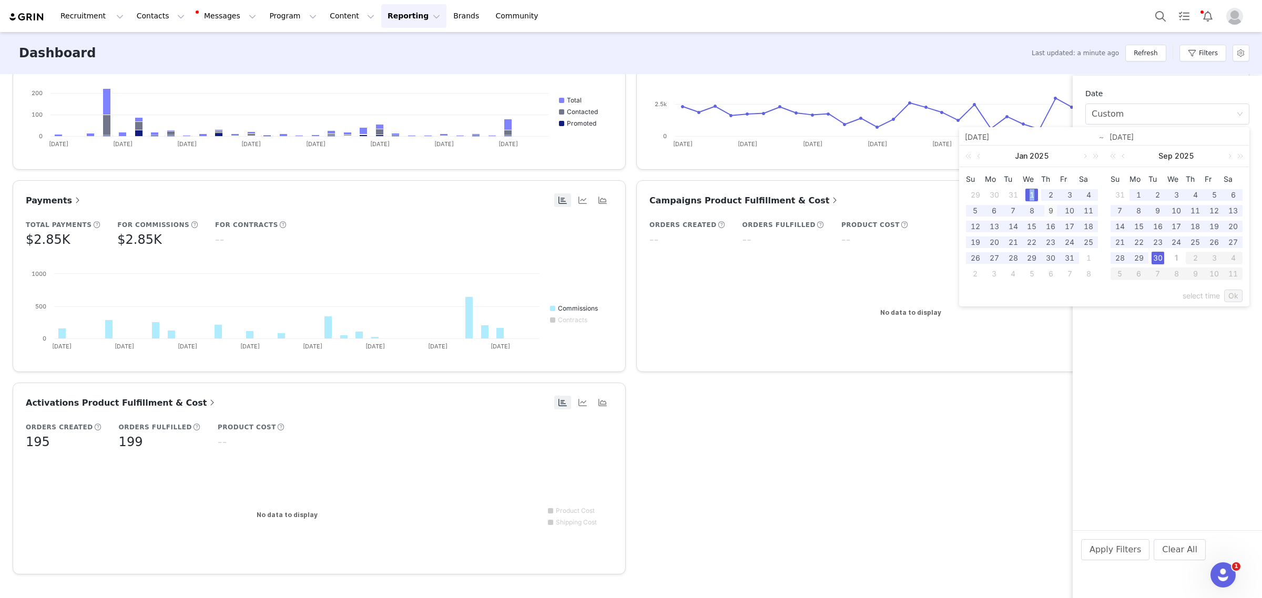
drag, startPoint x: 1032, startPoint y: 196, endPoint x: 1055, endPoint y: 207, distance: 24.9
click at [1032, 196] on div "1" at bounding box center [1032, 195] width 13 height 13
type input "09/30/2025"
drag, startPoint x: 1232, startPoint y: 298, endPoint x: 1226, endPoint y: 332, distance: 34.2
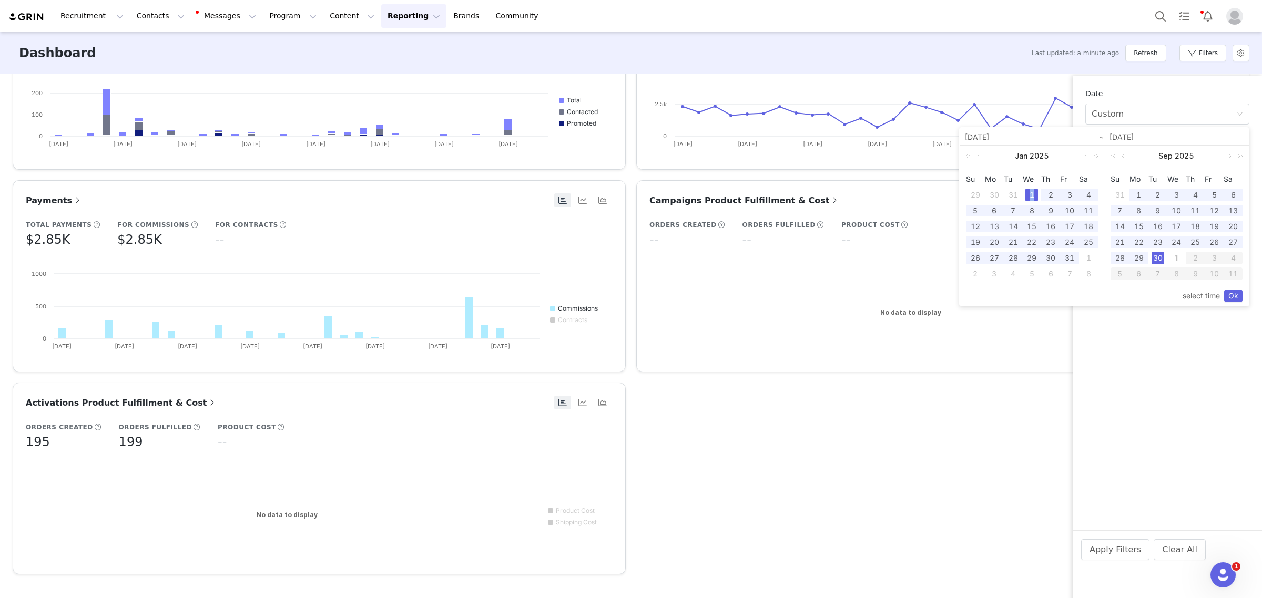
click at [1232, 298] on link "Ok" at bounding box center [1233, 296] width 18 height 13
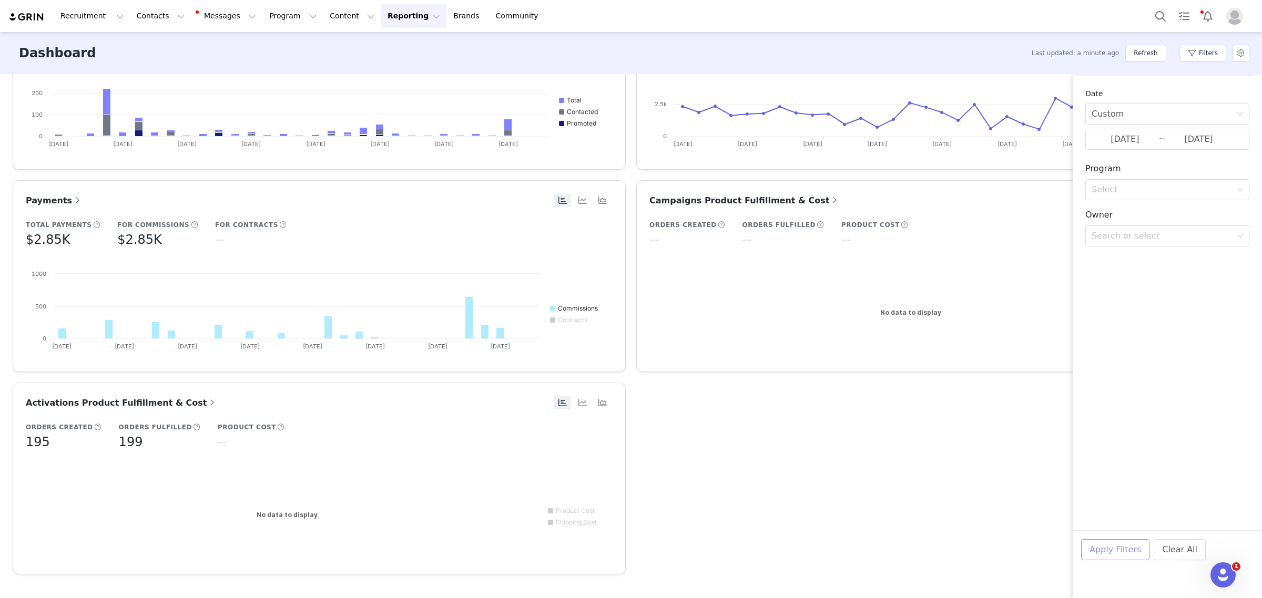
click at [1124, 549] on button "Apply Filters" at bounding box center [1115, 550] width 68 height 21
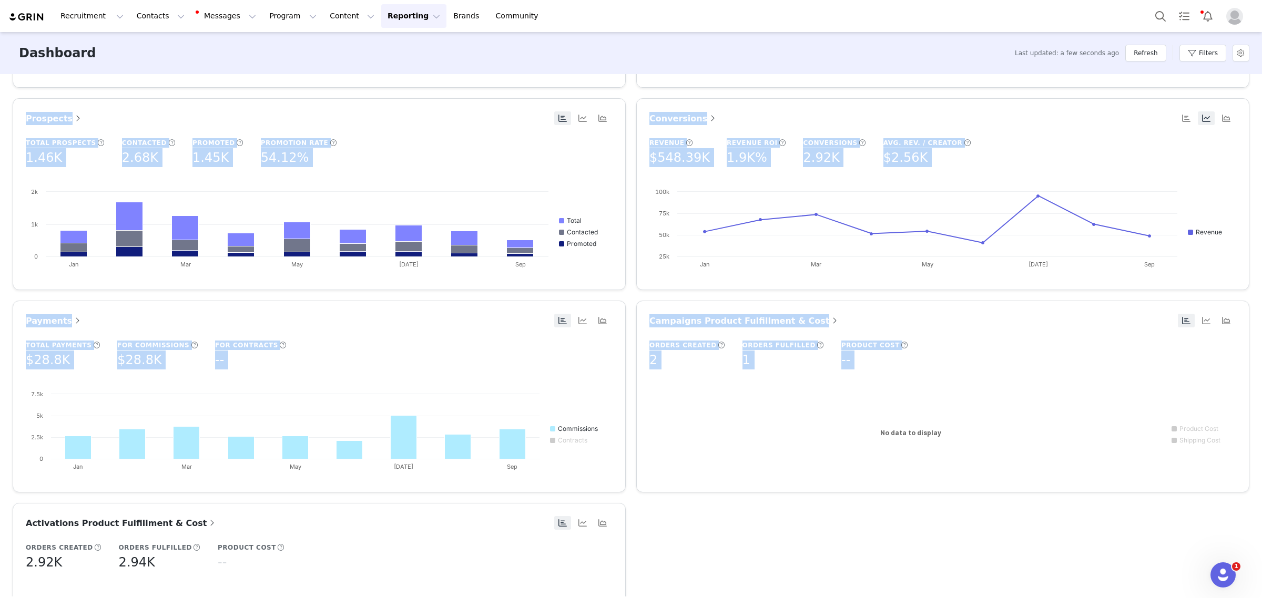
scroll to position [394, 0]
drag, startPoint x: 640, startPoint y: 101, endPoint x: 160, endPoint y: 559, distance: 663.2
click at [160, 559] on div "Brand Growth based on 1 social account Followers 258.54K Avg. Engagements 91.37…" at bounding box center [630, 198] width 1247 height 1012
copy div "Content Total Content 3.43K Instagram 1.97K YouTube 20 TikTok 1.14K Created wit…"
click at [1131, 106] on article "Conversions Revenue $548.39K Revenue ROI 1.9K% Conversions 2.92K Avg. Rev. / Cr…" at bounding box center [942, 193] width 613 height 192
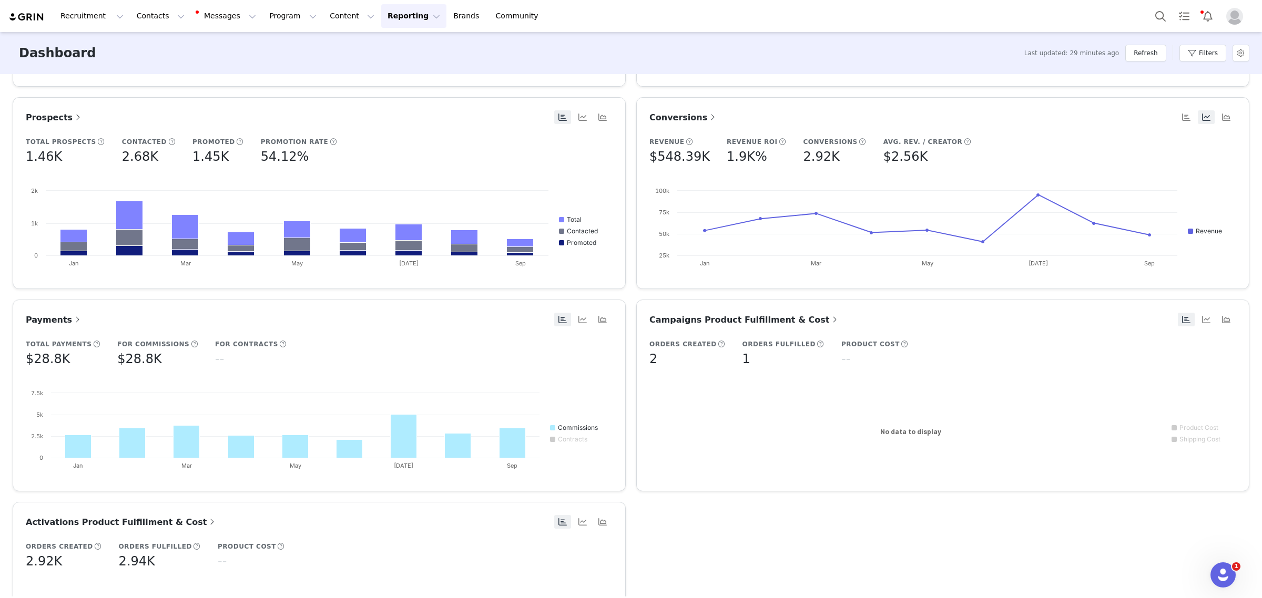
click at [1233, 27] on div at bounding box center [1201, 16] width 105 height 24
click at [1236, 21] on img "Profile" at bounding box center [1234, 16] width 17 height 17
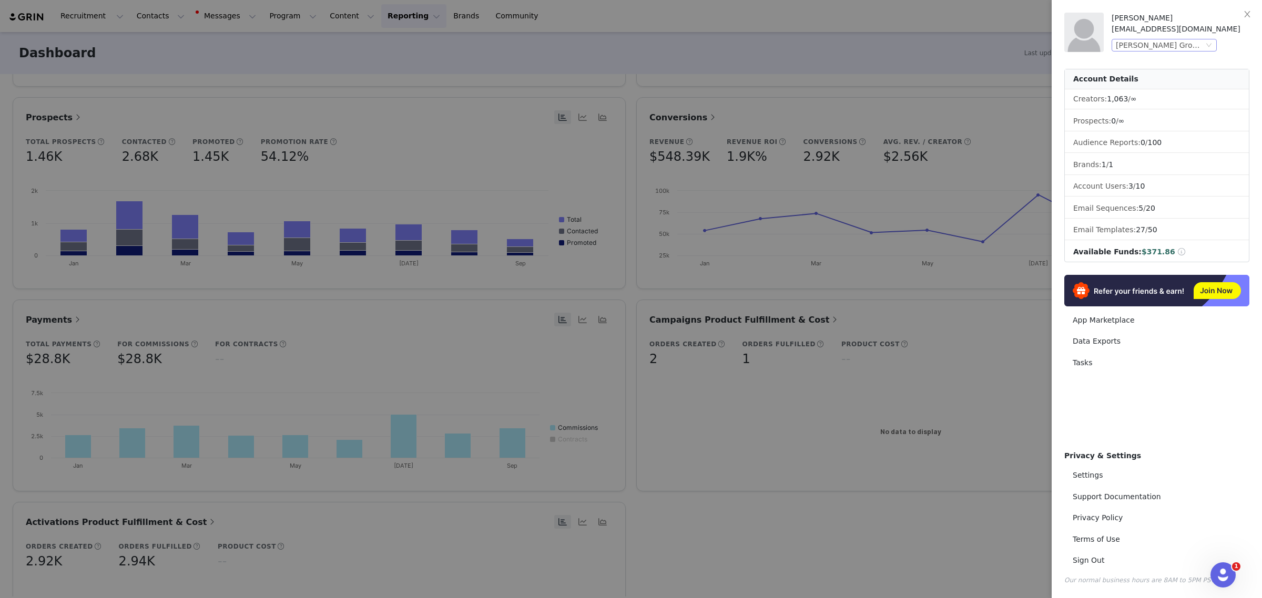
click at [1207, 46] on icon "icon: down" at bounding box center [1209, 45] width 6 height 6
click at [1194, 77] on li "Betesh Group (Brezza)" at bounding box center [1185, 81] width 147 height 17
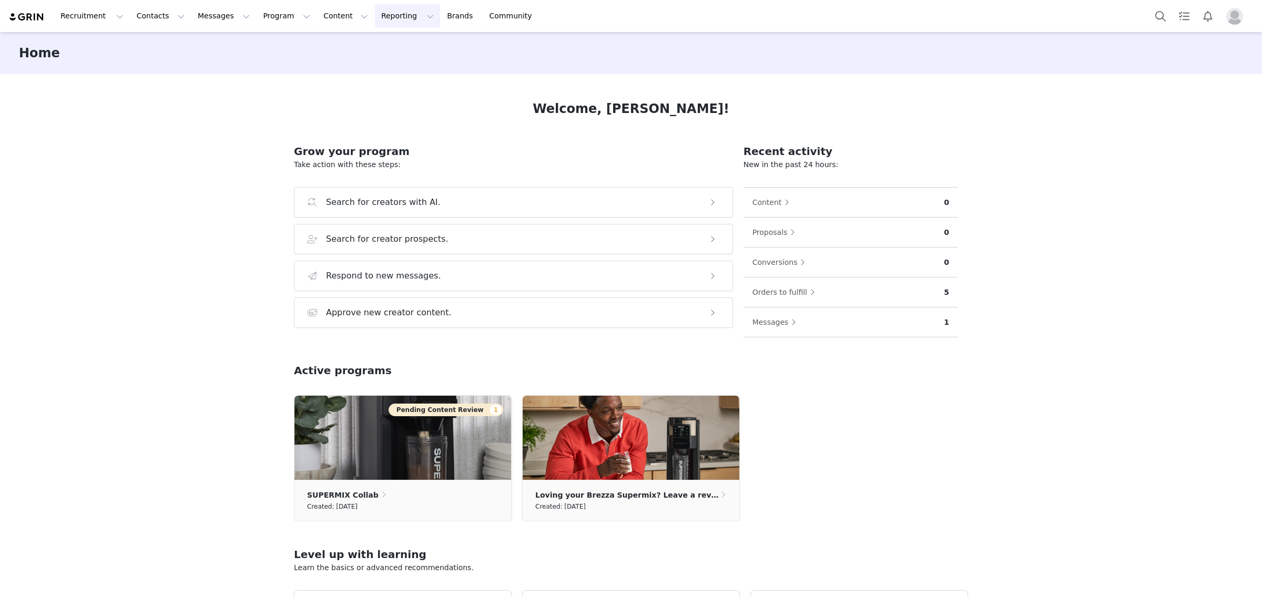
click at [375, 11] on button "Reporting Reporting" at bounding box center [407, 16] width 65 height 24
click at [375, 16] on button "Reporting Reporting" at bounding box center [407, 16] width 65 height 24
click at [375, 22] on button "Reporting Reporting" at bounding box center [407, 16] width 65 height 24
click at [364, 47] on p "Dashboard" at bounding box center [364, 46] width 40 height 11
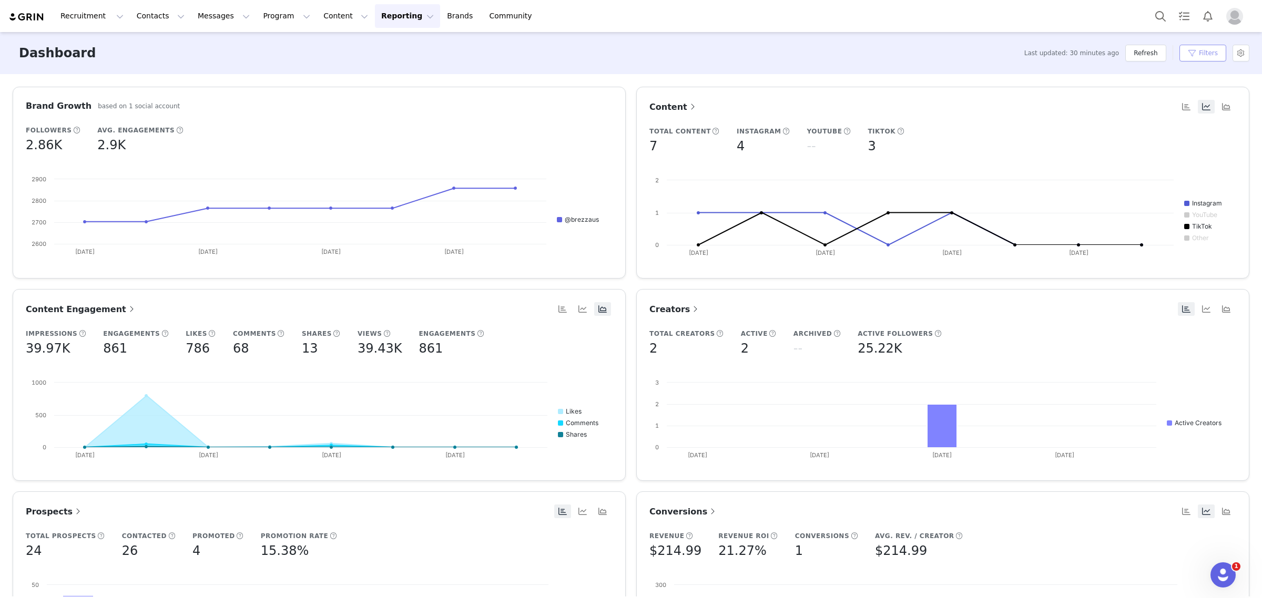
click at [1212, 59] on button "Filters" at bounding box center [1203, 53] width 47 height 17
click at [1179, 140] on input "09/30/2025" at bounding box center [1198, 140] width 67 height 14
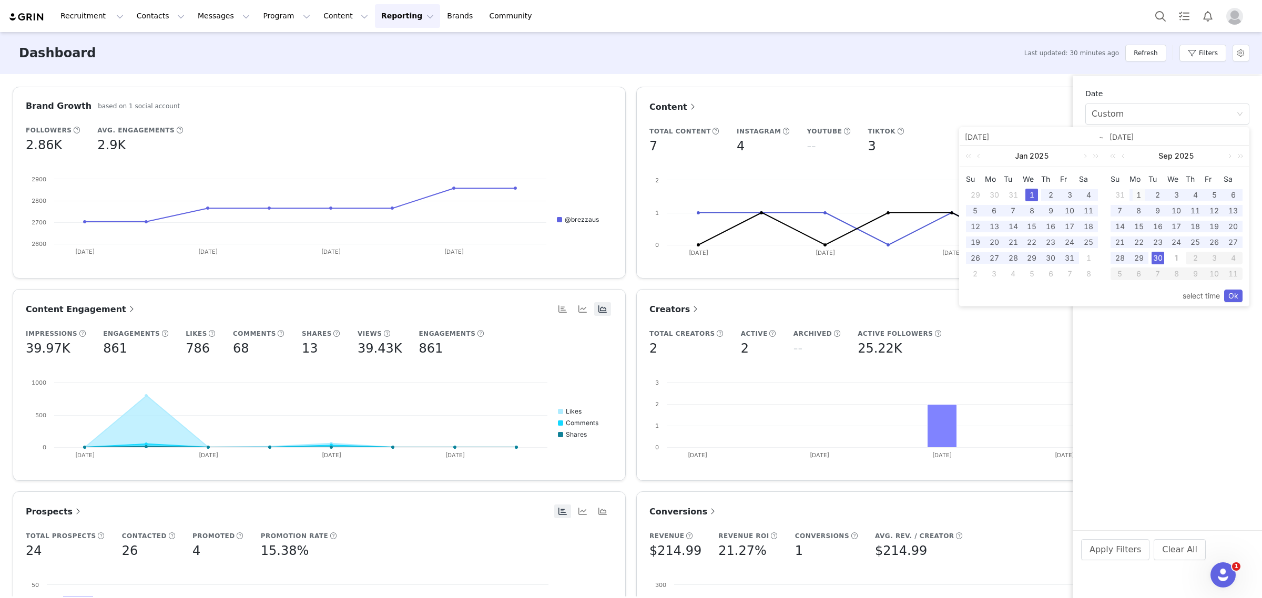
click at [1140, 195] on div "1" at bounding box center [1139, 195] width 13 height 13
click at [1156, 256] on div "30" at bounding box center [1158, 258] width 13 height 13
type input "09/01/2025"
click at [1237, 299] on link "Ok" at bounding box center [1233, 296] width 18 height 13
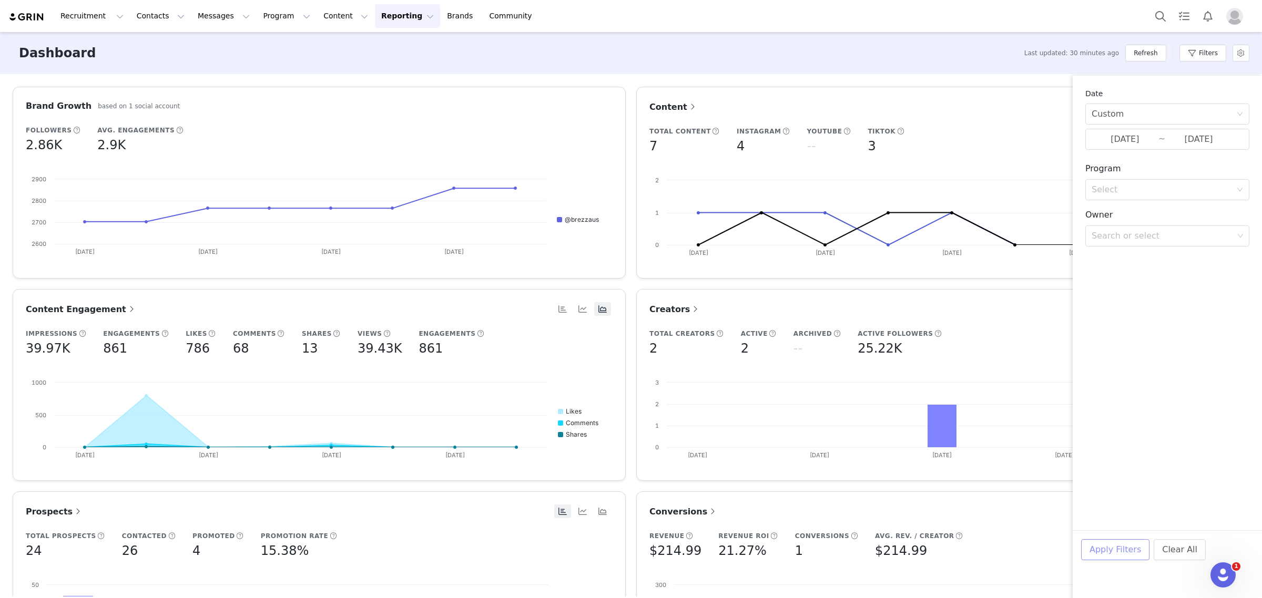
click at [1114, 553] on button "Apply Filters" at bounding box center [1115, 550] width 68 height 21
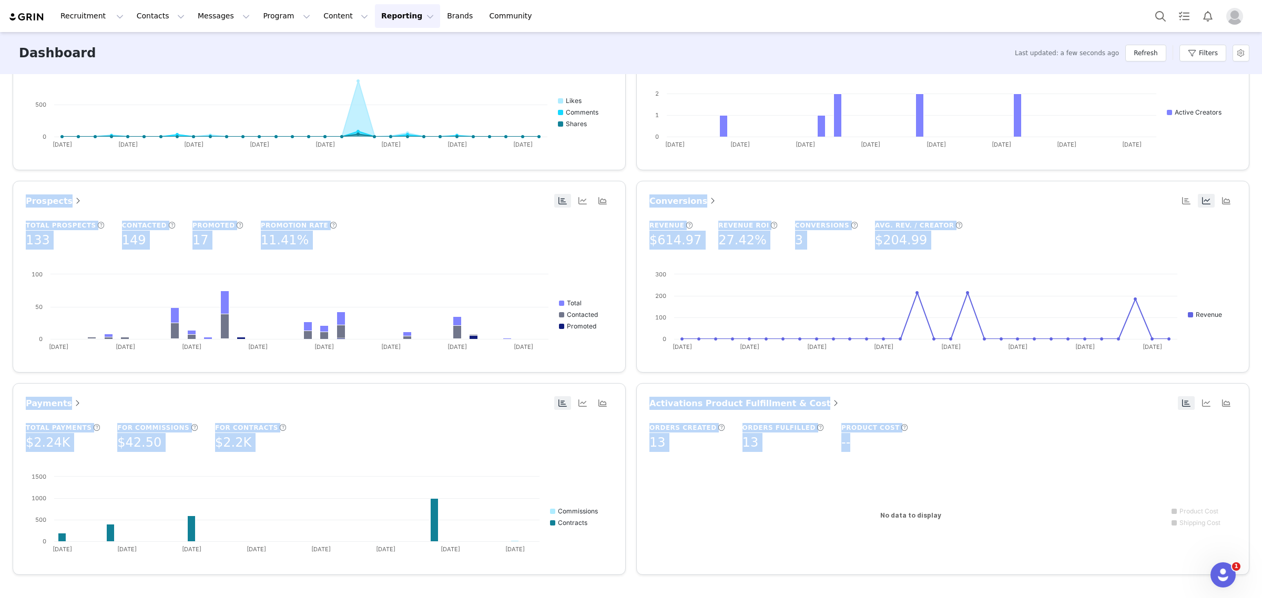
scroll to position [311, 0]
drag, startPoint x: 639, startPoint y: 100, endPoint x: 759, endPoint y: 443, distance: 363.3
click at [759, 443] on div "Brand Growth based on 1 social account Followers 2.94K Avg. Engagements 3.04K C…" at bounding box center [630, 180] width 1247 height 810
copy div "Content Total Content 18 Instagram 10 YouTube -- TikTok 5 Created with Highchar…"
click at [322, 434] on div "Total Payments $2.24K For Commissions $42.50 For Contracts $2.2K Created with H…" at bounding box center [319, 491] width 587 height 138
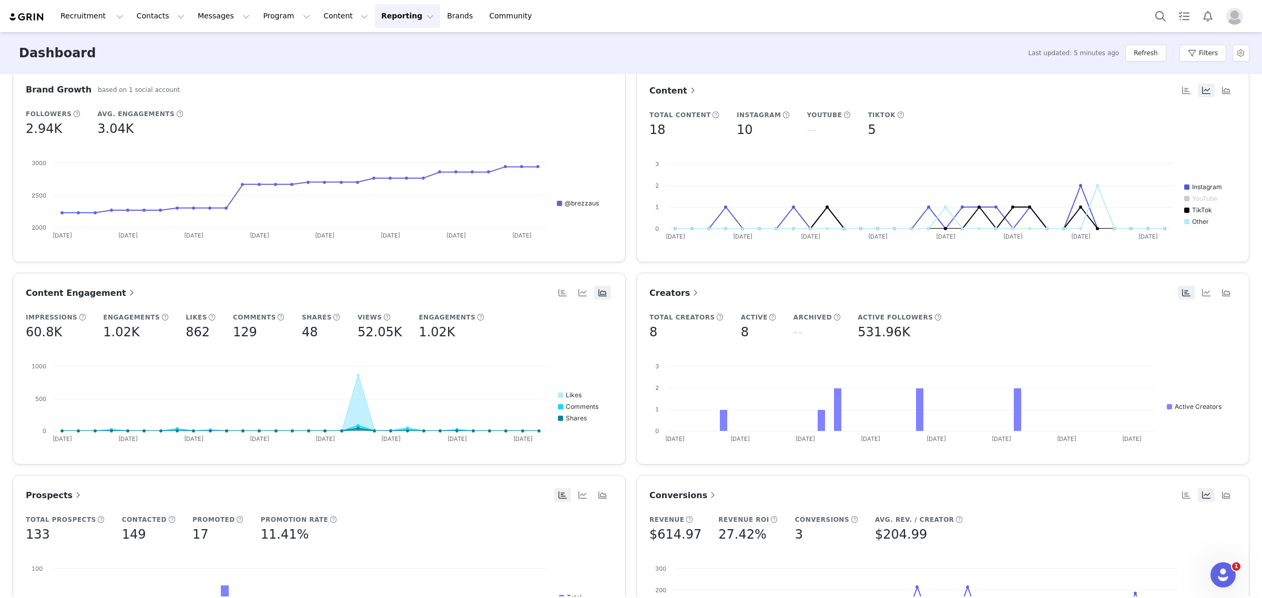
scroll to position [0, 0]
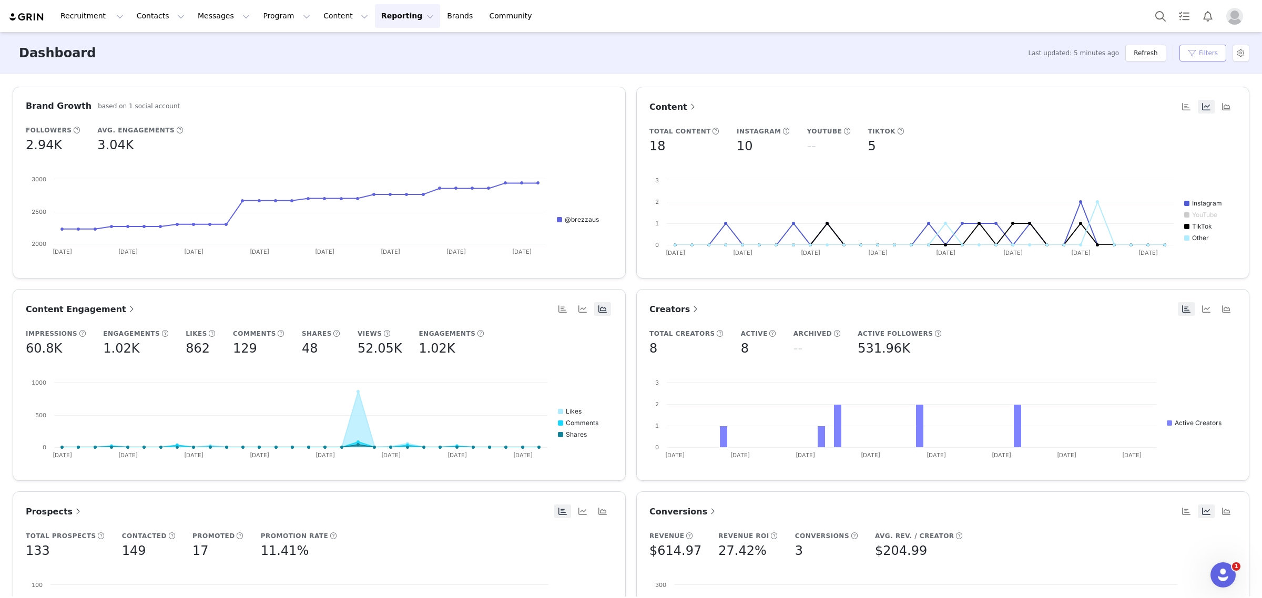
click at [1217, 59] on button "Filters" at bounding box center [1203, 53] width 47 height 17
click at [1114, 555] on button "Apply Filters" at bounding box center [1115, 550] width 68 height 21
click at [82, 306] on span "Content Engagement" at bounding box center [81, 310] width 111 height 10
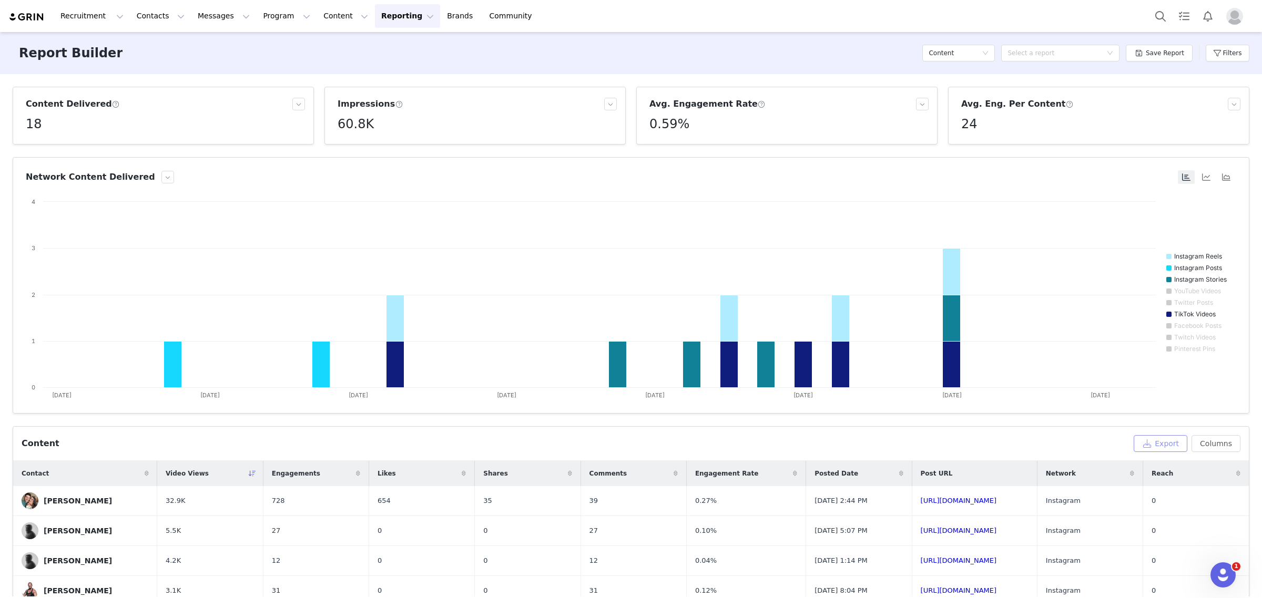
click at [1159, 445] on button "Export" at bounding box center [1161, 443] width 54 height 17
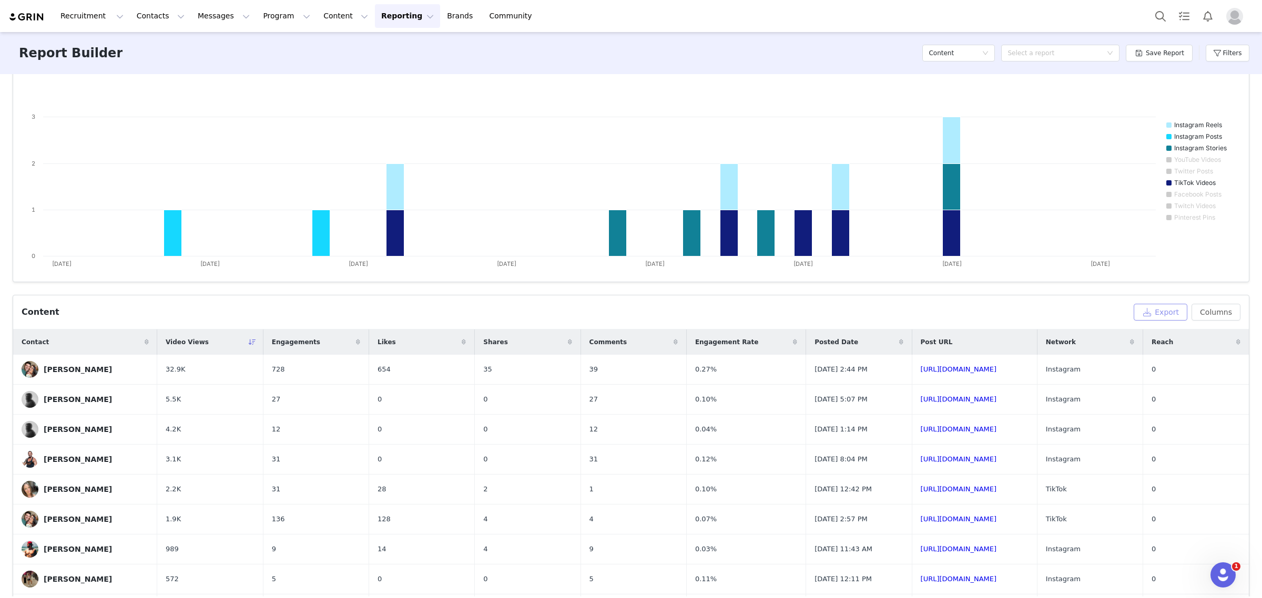
scroll to position [66, 0]
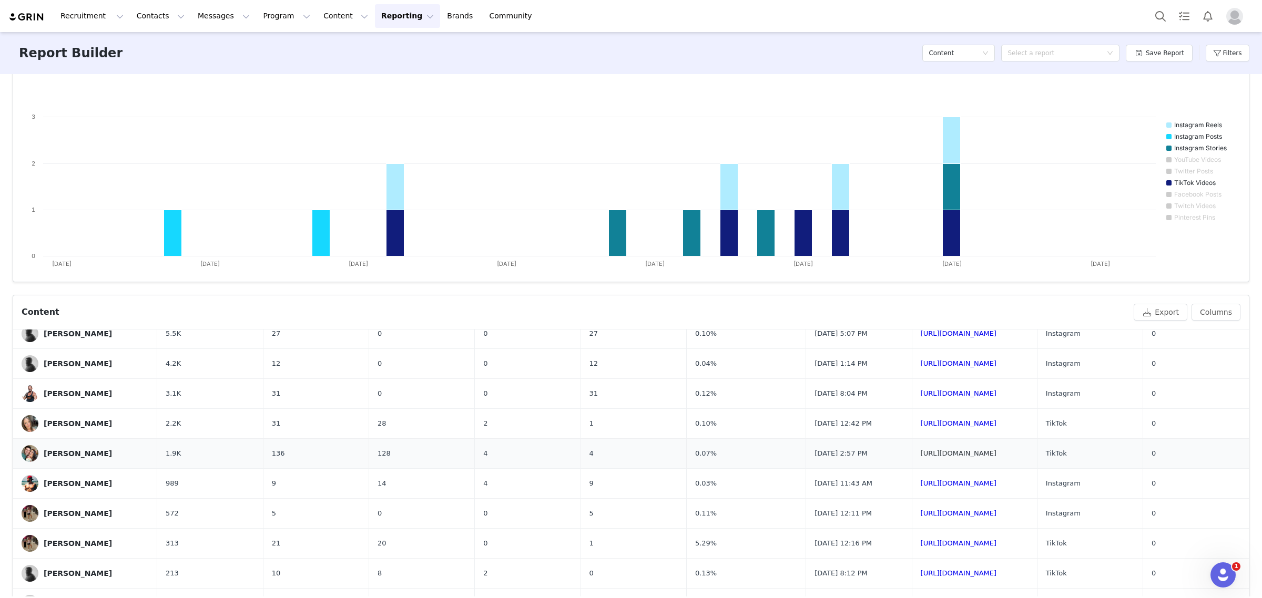
click at [921, 456] on link "https://www.tiktok.com/@giejoao_/video/7551876475104857374" at bounding box center [959, 454] width 76 height 8
click at [1043, 579] on span "Download" at bounding box center [1056, 575] width 32 height 9
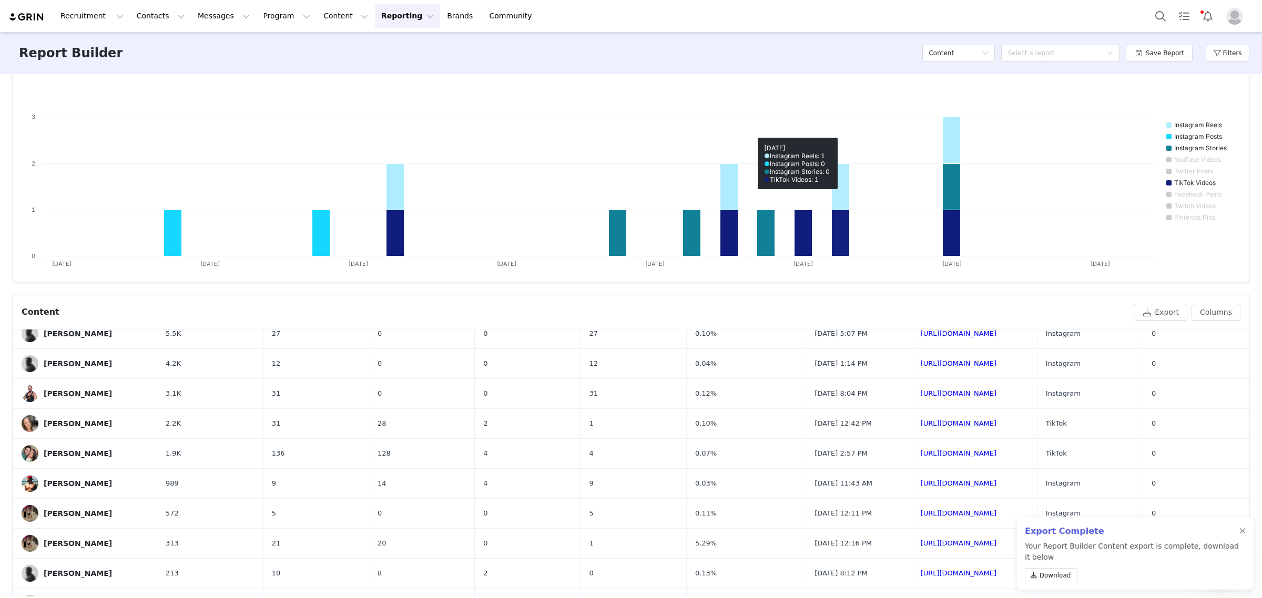
click at [831, 56] on div "Report Builder Content Select a report Save Report Filters" at bounding box center [631, 53] width 1262 height 42
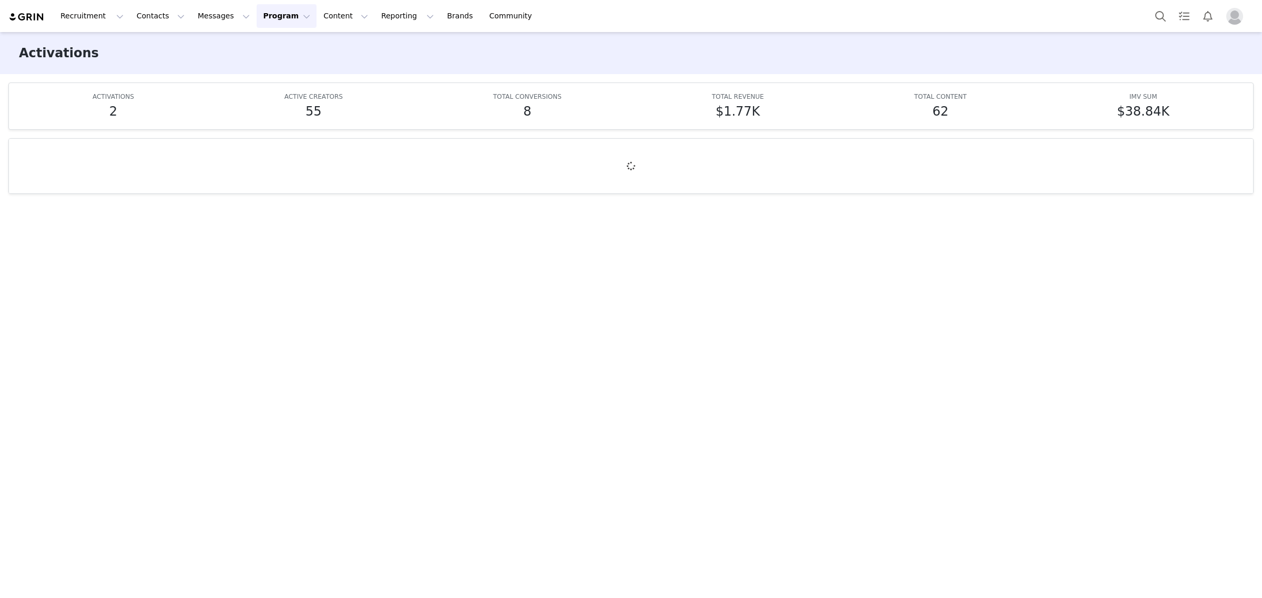
click at [1240, 23] on span "Profile" at bounding box center [1234, 16] width 17 height 17
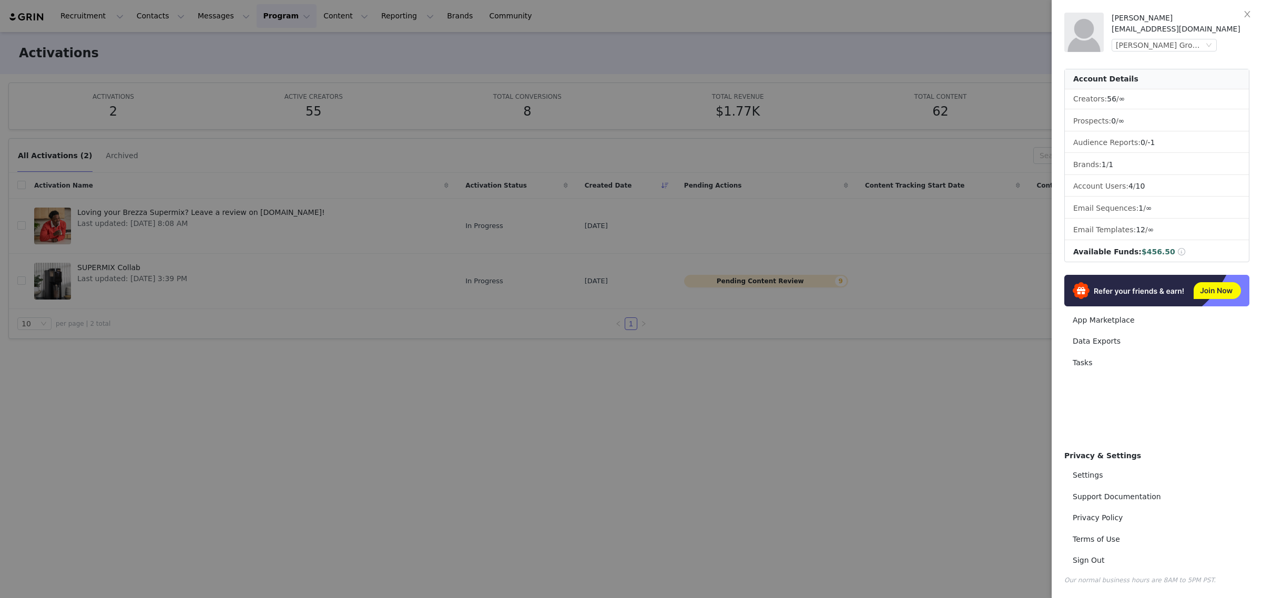
click at [830, 358] on div at bounding box center [631, 299] width 1262 height 598
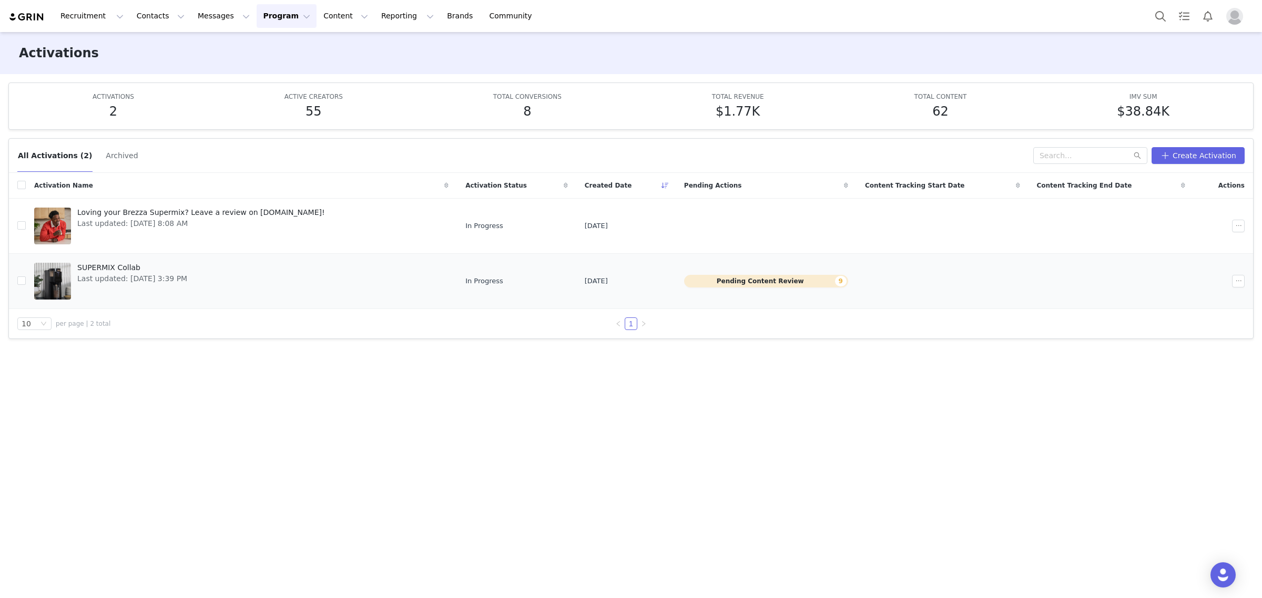
click at [160, 271] on span "SUPERMIX Collab" at bounding box center [132, 267] width 110 height 11
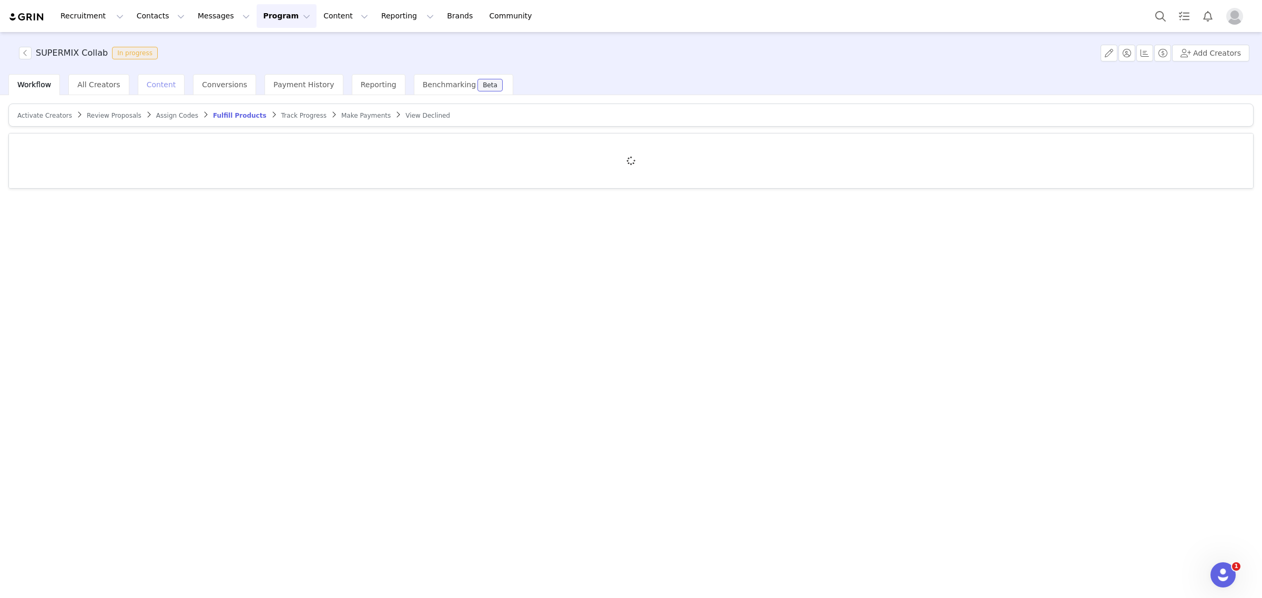
click at [150, 87] on span "Content" at bounding box center [161, 84] width 29 height 8
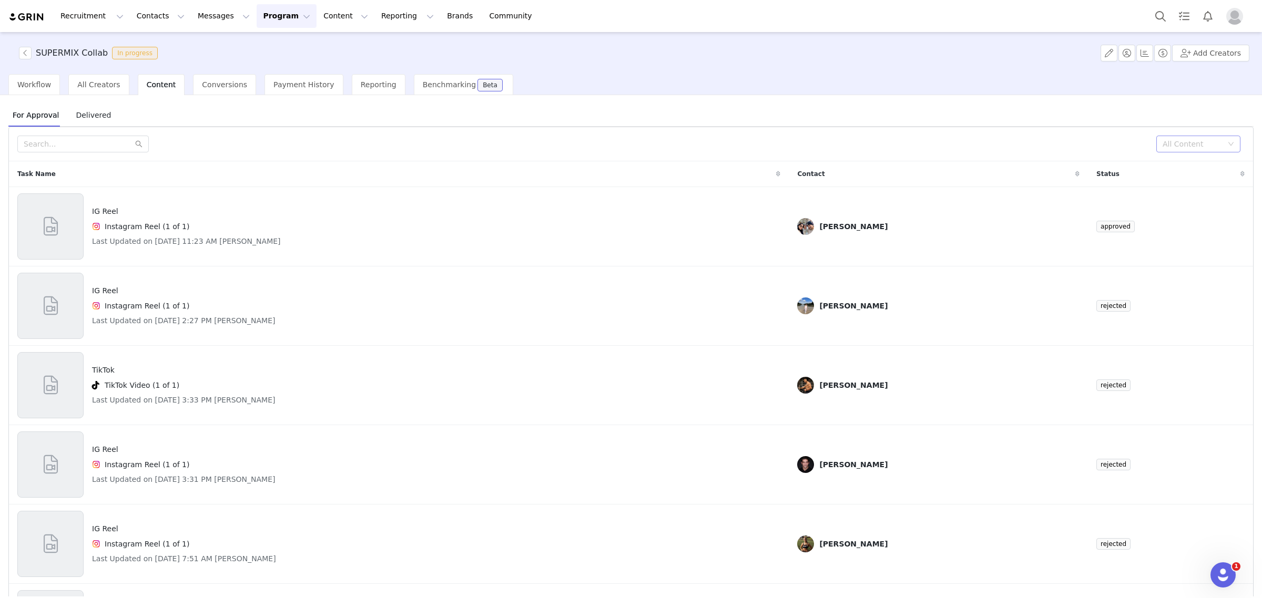
click at [1168, 142] on div "All Content" at bounding box center [1193, 144] width 60 height 11
click at [1165, 163] on li "Needs Review" at bounding box center [1188, 165] width 84 height 17
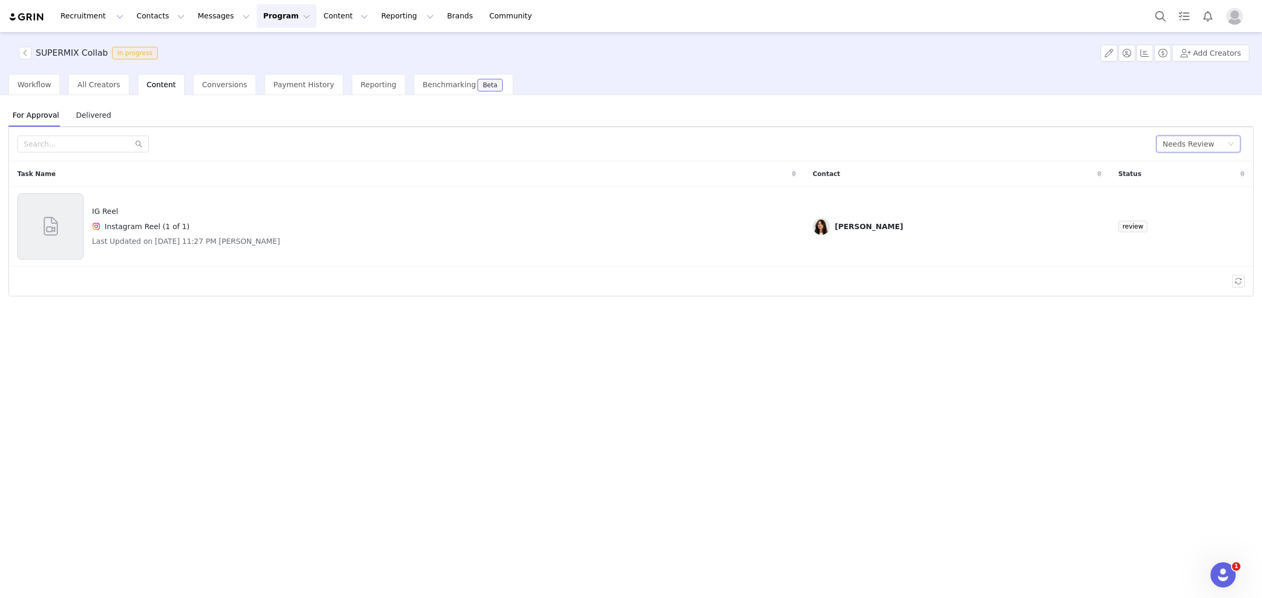
click at [1236, 22] on img "Profile" at bounding box center [1234, 16] width 17 height 17
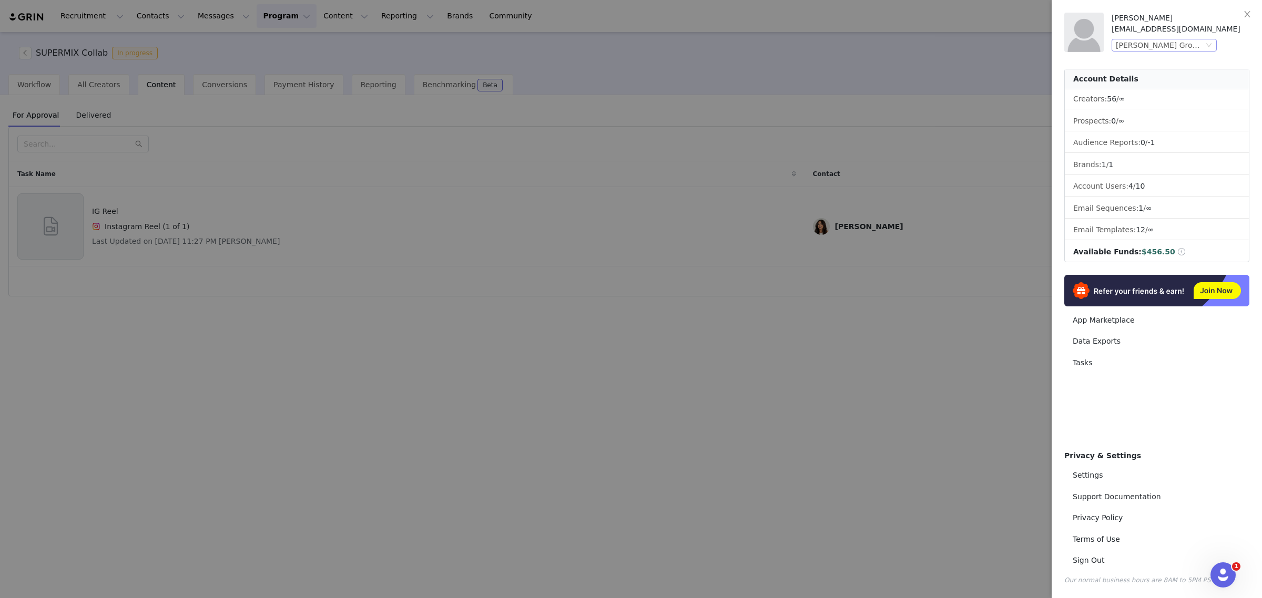
click at [1194, 45] on div "Betesh Group (Brezza)" at bounding box center [1160, 45] width 88 height 12
click at [1186, 63] on li "Betesh Group (Baby Brezza)" at bounding box center [1185, 64] width 147 height 17
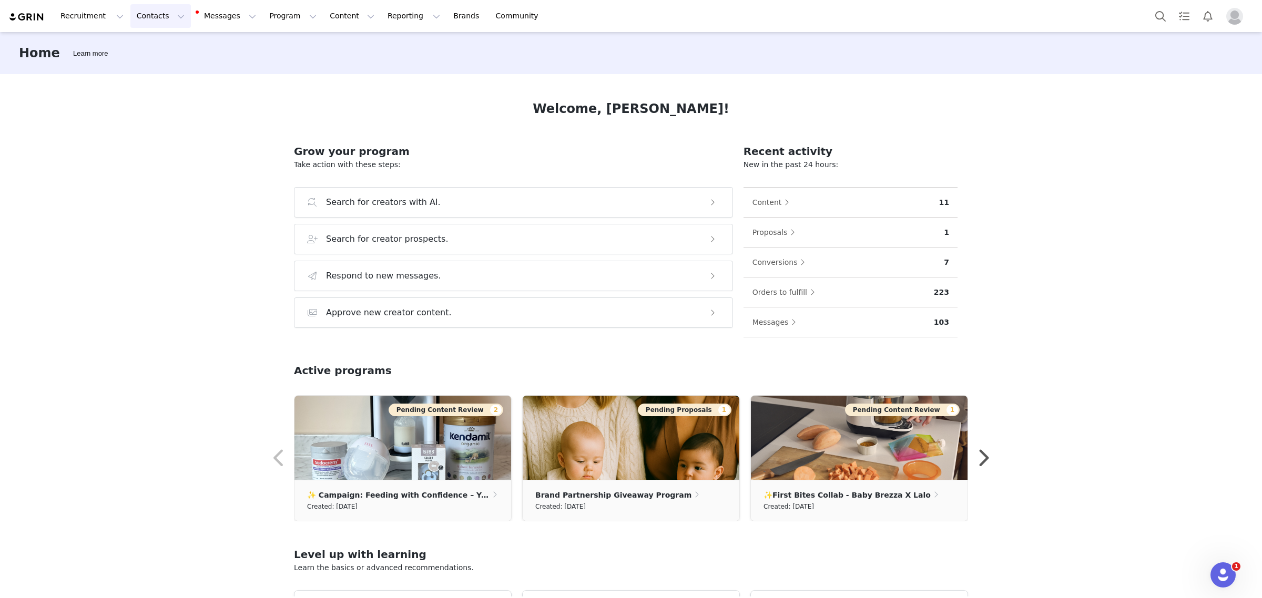
click at [153, 19] on button "Contacts Contacts" at bounding box center [160, 16] width 60 height 24
click at [154, 50] on p "Creators" at bounding box center [145, 46] width 32 height 11
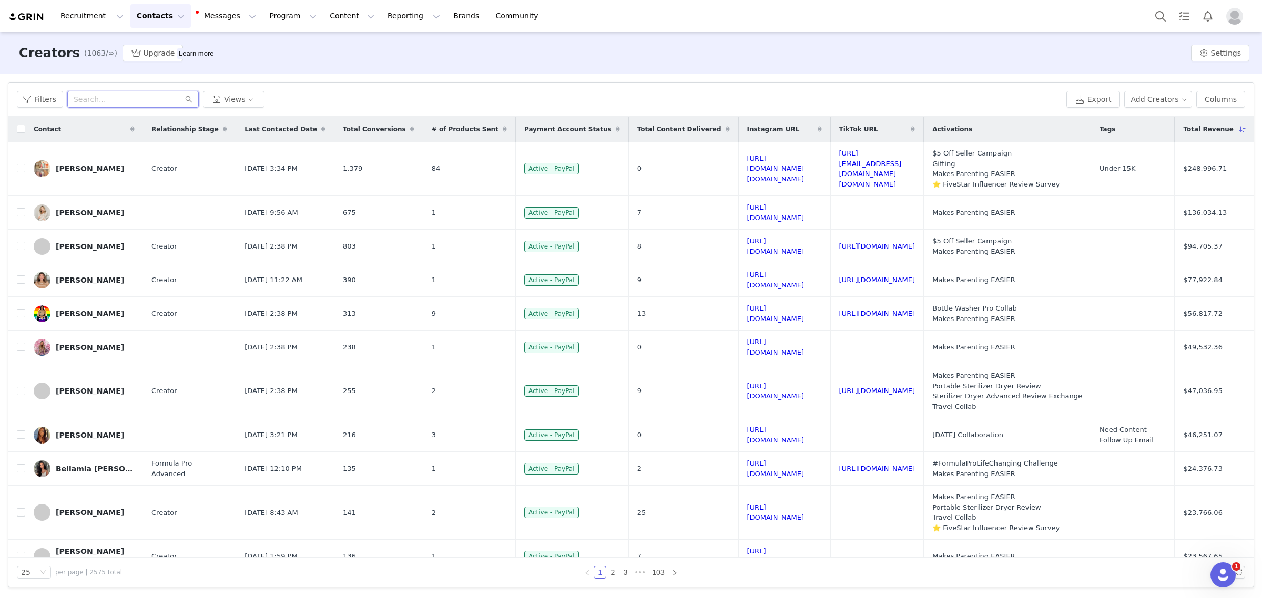
click at [151, 98] on input "text" at bounding box center [132, 99] width 131 height 17
paste input "[PERSON_NAME]"
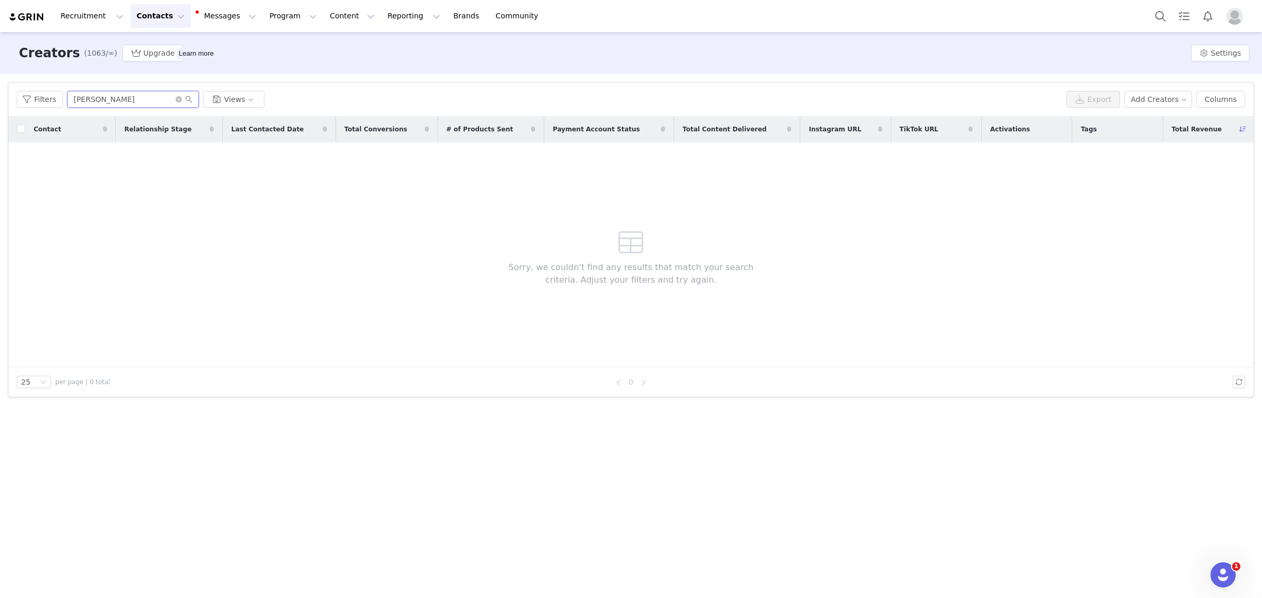
drag, startPoint x: 96, startPoint y: 98, endPoint x: 129, endPoint y: 97, distance: 33.7
click at [129, 97] on input "[PERSON_NAME]" at bounding box center [132, 99] width 131 height 17
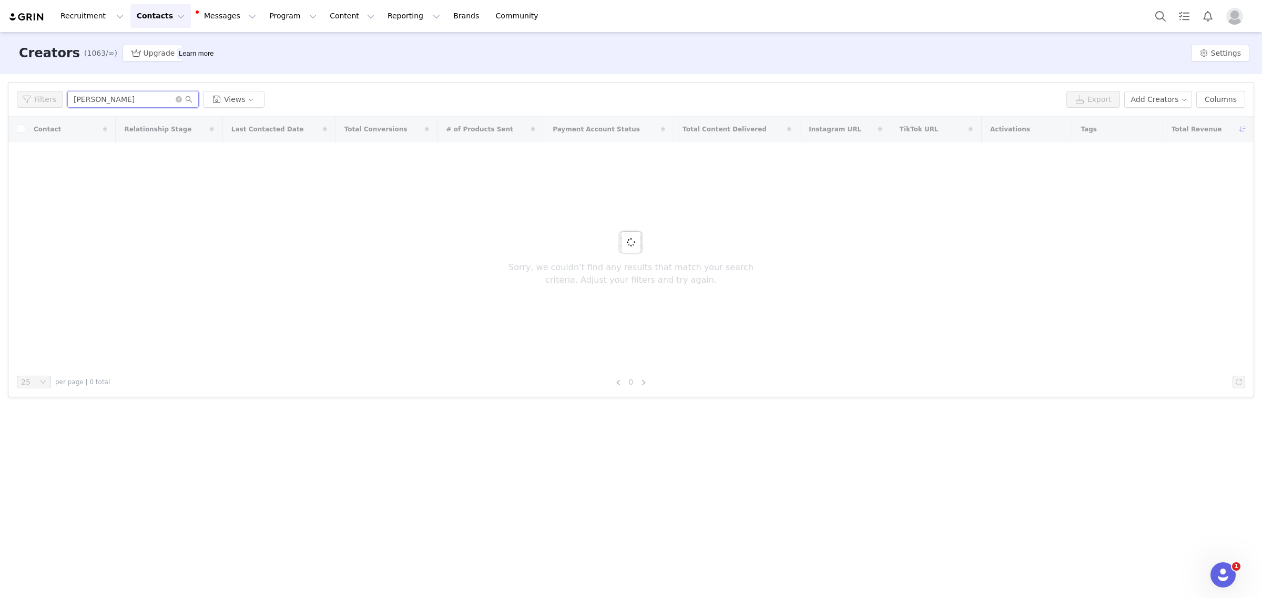
type input "[PERSON_NAME]"
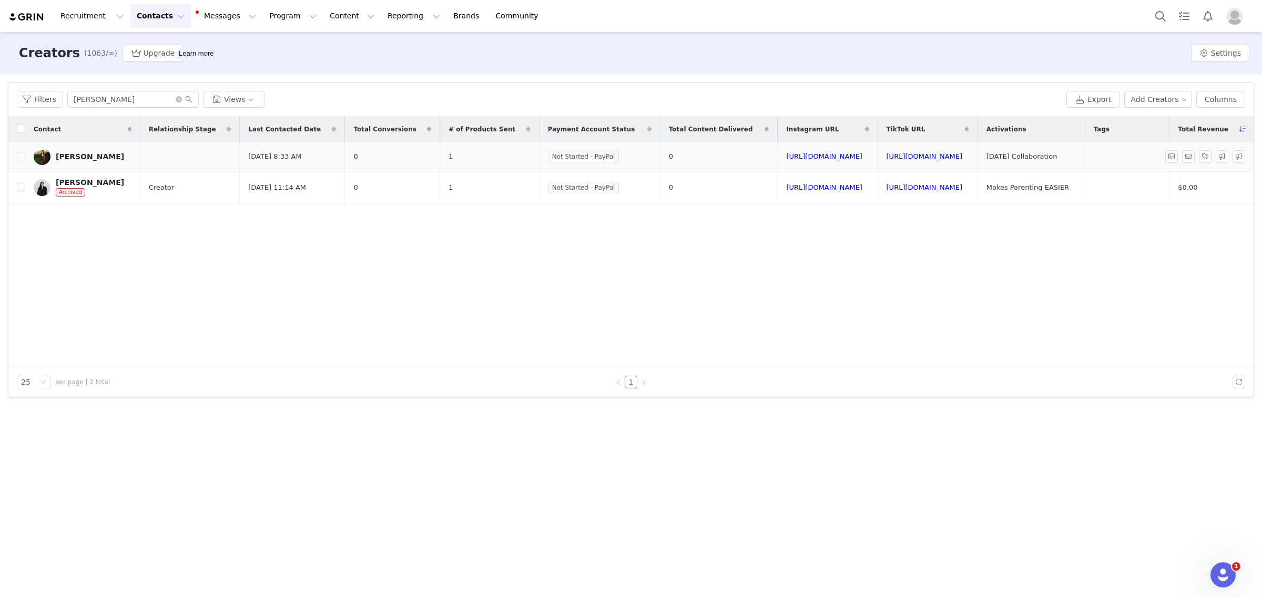
click at [117, 156] on div "[PERSON_NAME]" at bounding box center [90, 157] width 68 height 8
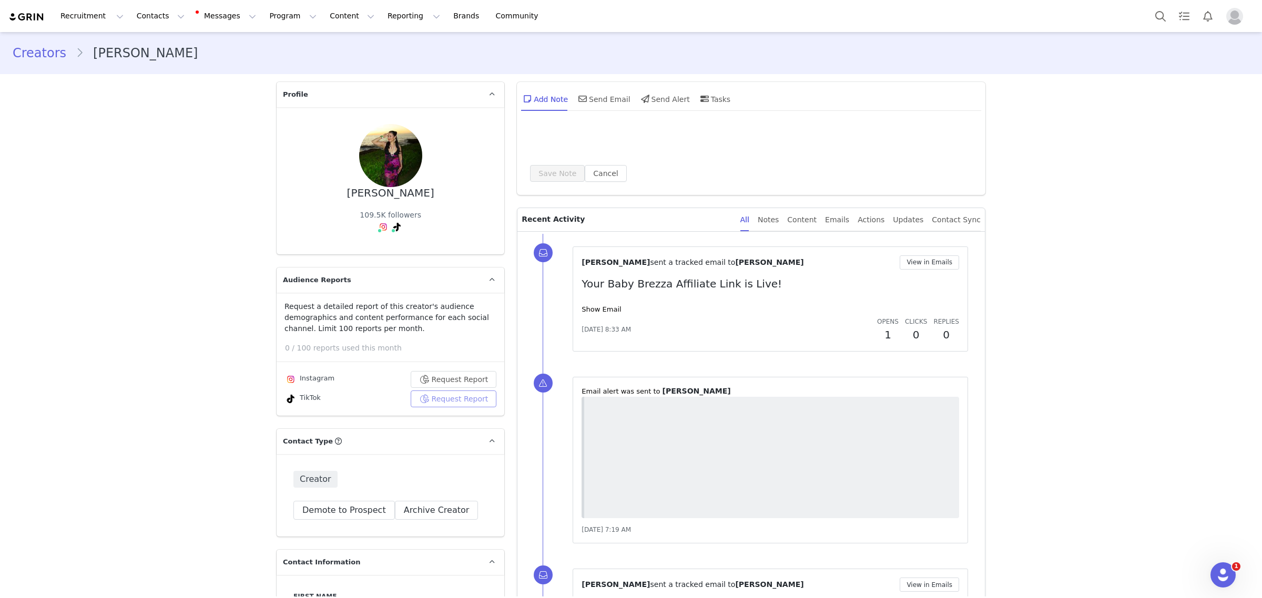
type input "+1 ([GEOGRAPHIC_DATA])"
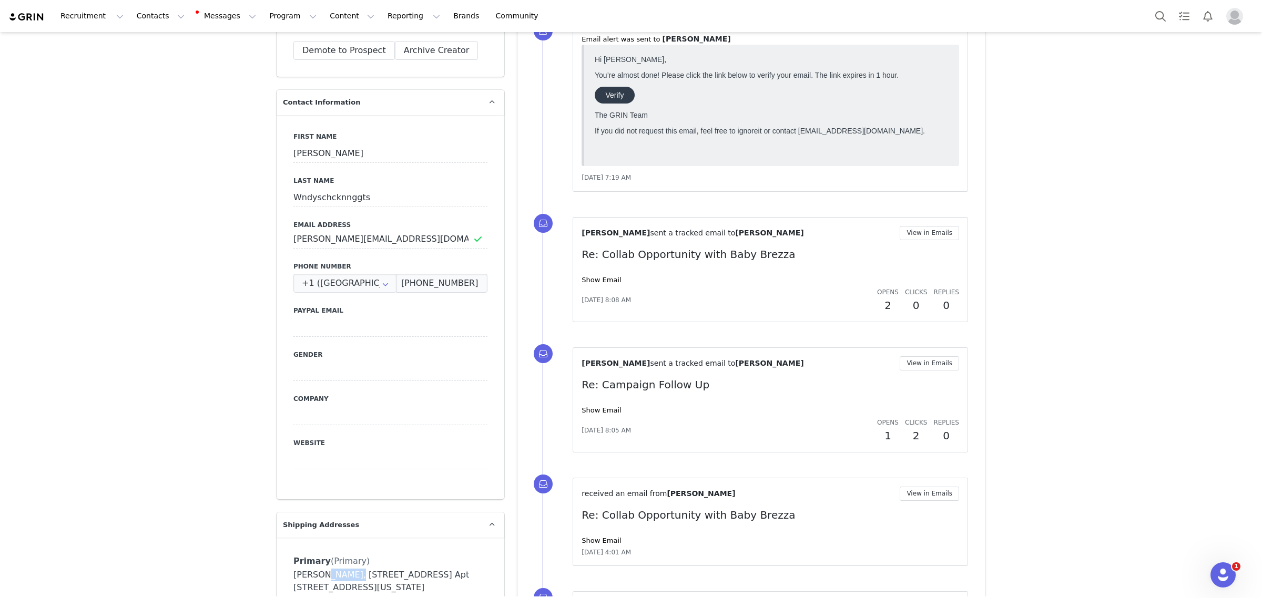
drag, startPoint x: 346, startPoint y: 572, endPoint x: 318, endPoint y: 572, distance: 27.3
click at [318, 572] on div "[PERSON_NAME], [STREET_ADDRESS] Apt [STREET_ADDRESS][US_STATE]" at bounding box center [390, 581] width 194 height 25
copy div "[PERSON_NAME]"
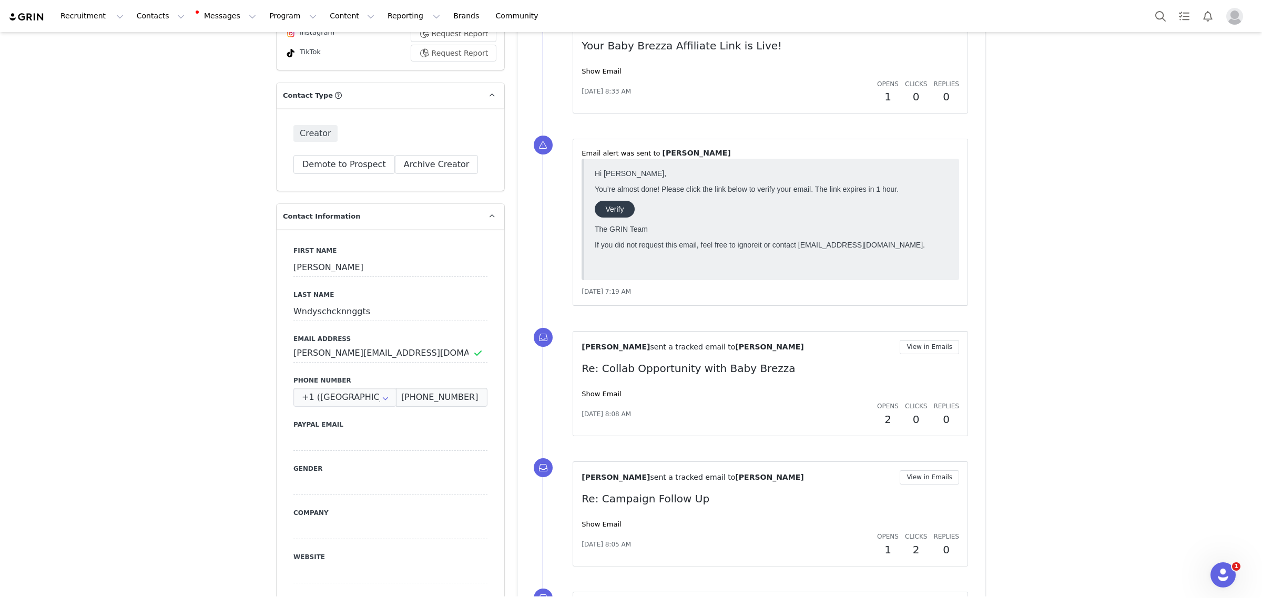
scroll to position [329, 0]
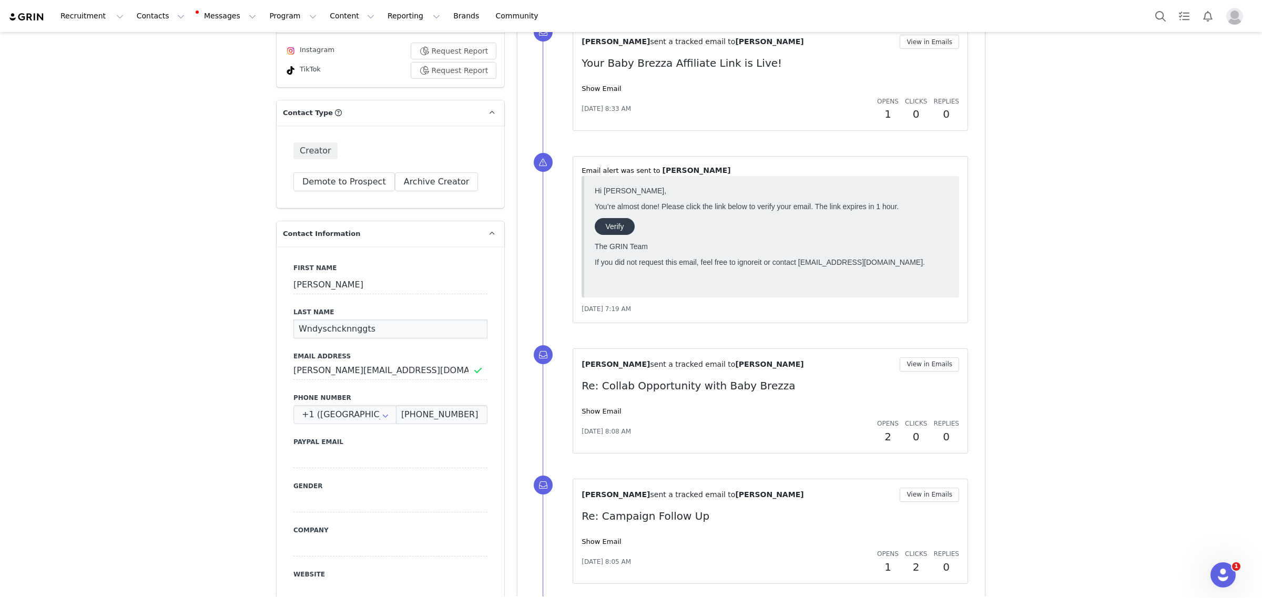
drag, startPoint x: 361, startPoint y: 326, endPoint x: 222, endPoint y: 318, distance: 138.5
paste input "[PERSON_NAME]"
type input "[PERSON_NAME]"
click at [48, 572] on button "Save" at bounding box center [51, 574] width 55 height 29
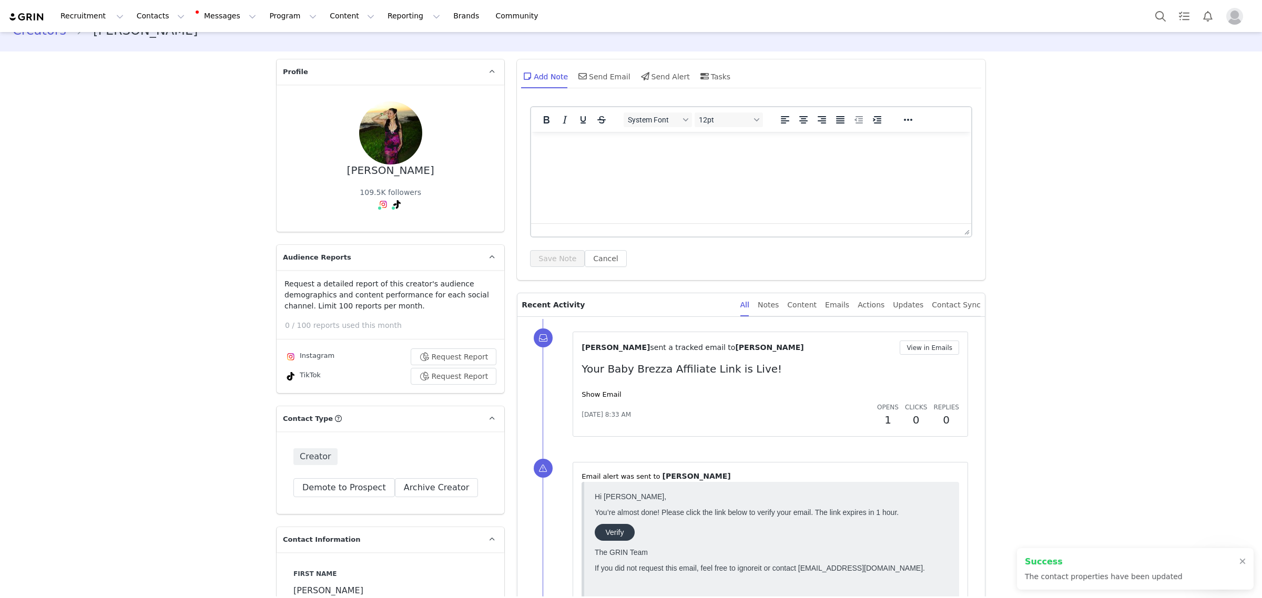
scroll to position [0, 0]
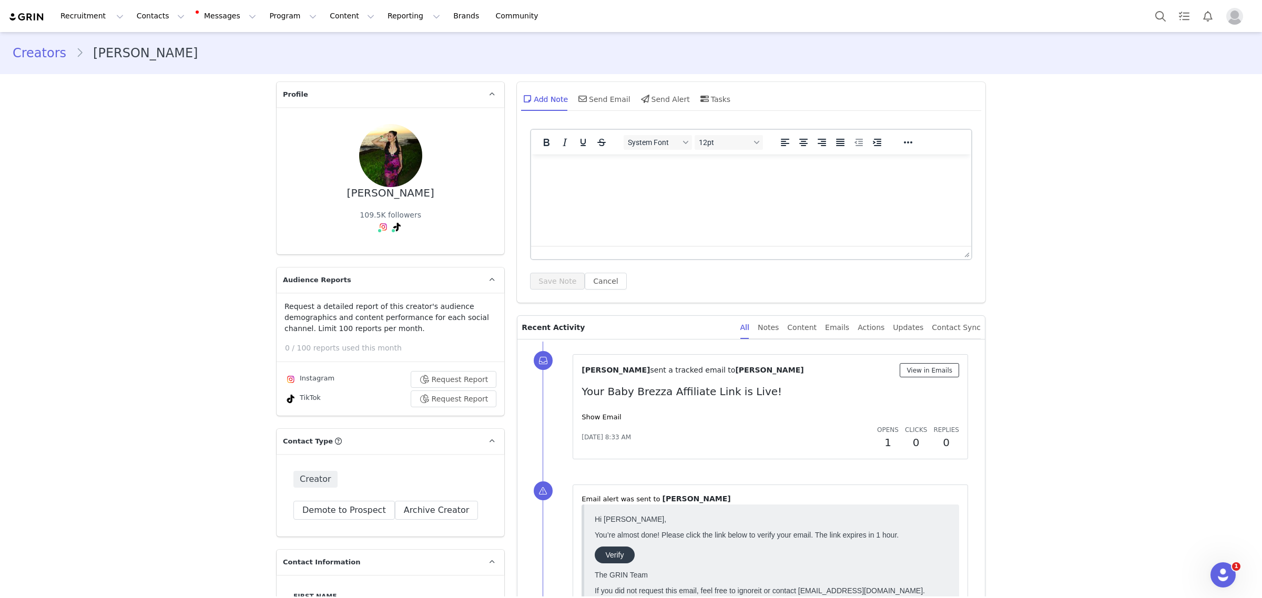
click at [934, 373] on button "View in Emails" at bounding box center [929, 370] width 59 height 14
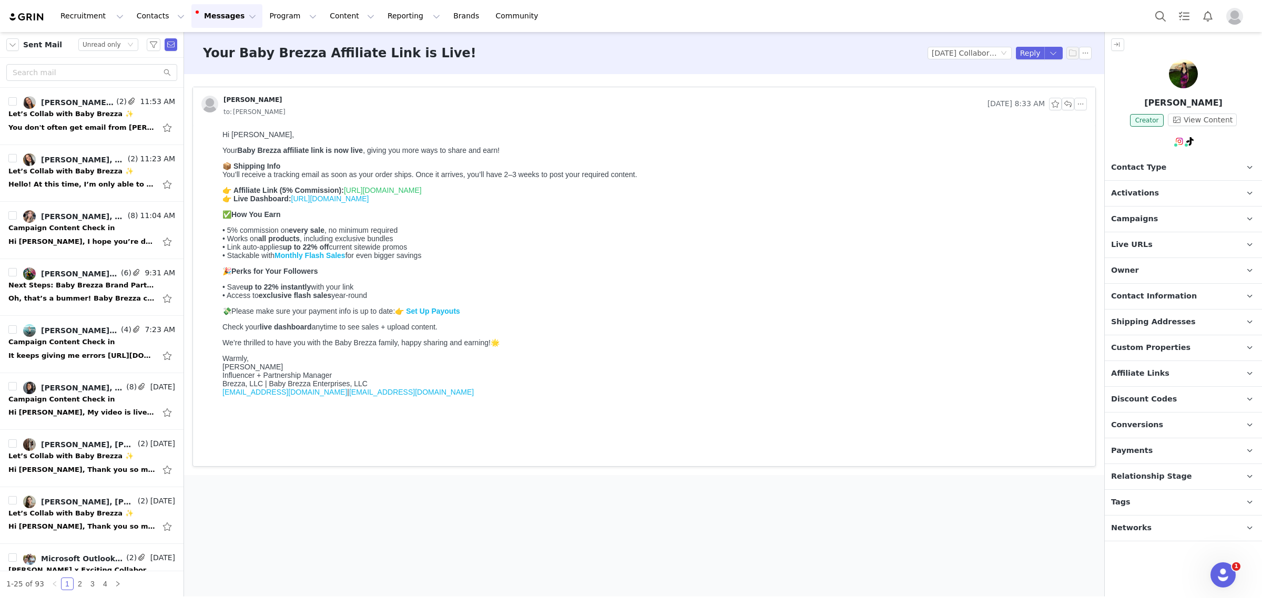
click at [369, 203] on link "[URL][DOMAIN_NAME]" at bounding box center [330, 199] width 78 height 8
